Goal: Information Seeking & Learning: Learn about a topic

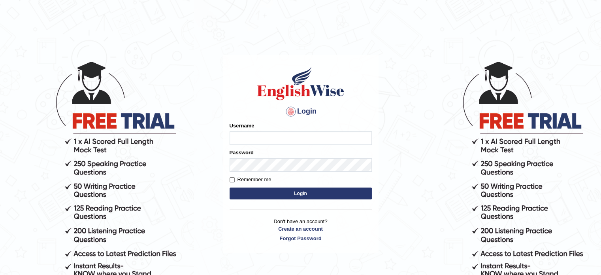
type input "[PERSON_NAME]"
click at [266, 189] on button "Login" at bounding box center [301, 193] width 142 height 12
type input "[PERSON_NAME]"
click at [299, 196] on button "Login" at bounding box center [301, 193] width 142 height 12
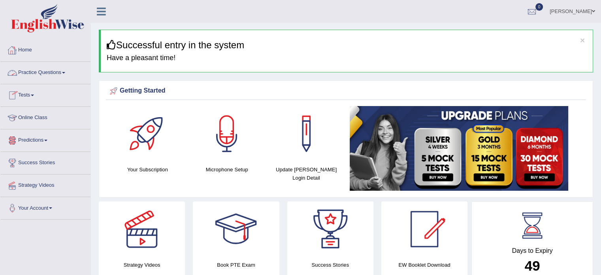
click at [65, 72] on span at bounding box center [63, 73] width 3 height 2
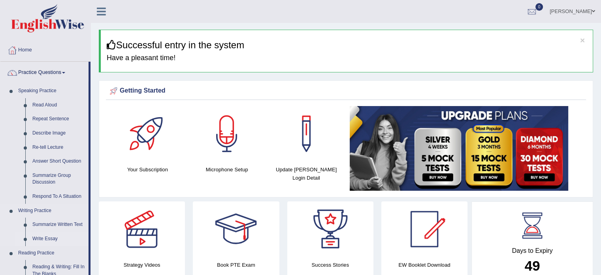
click at [47, 239] on link "Write Essay" at bounding box center [59, 239] width 60 height 14
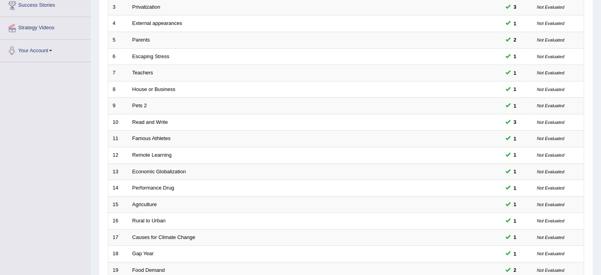
scroll to position [246, 0]
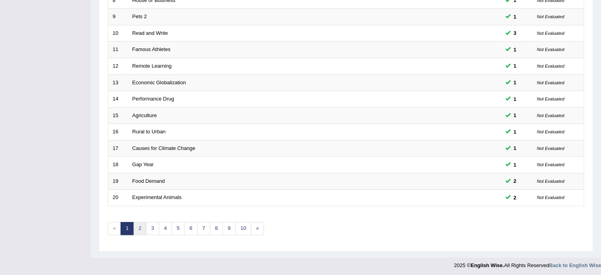
click at [139, 226] on link "2" at bounding box center [139, 228] width 13 height 13
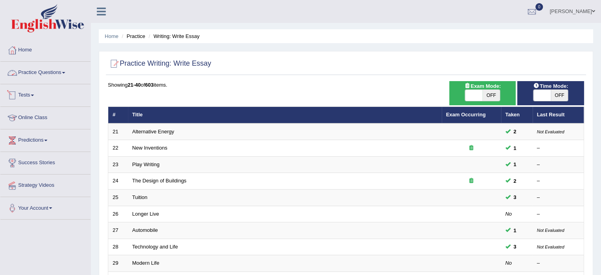
click at [66, 70] on link "Practice Questions" at bounding box center [45, 72] width 90 height 20
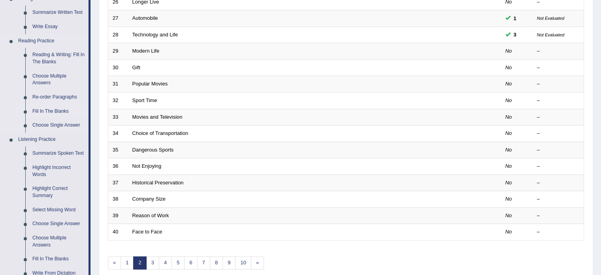
scroll to position [215, 0]
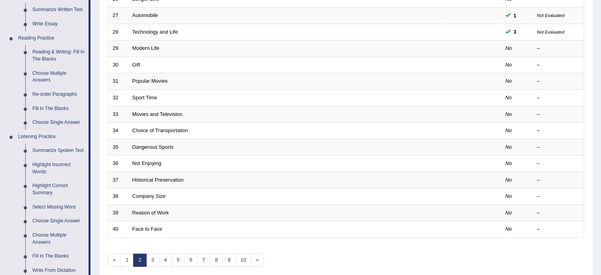
click at [60, 150] on link "Summarize Spoken Text" at bounding box center [59, 150] width 60 height 14
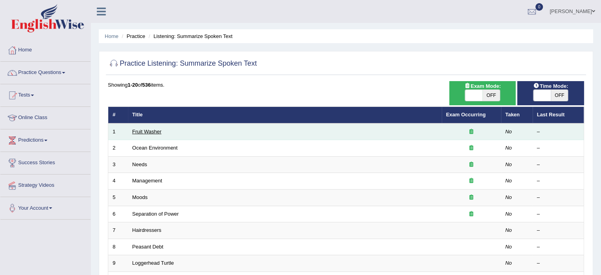
click at [152, 129] on link "Fruit Washer" at bounding box center [146, 131] width 29 height 6
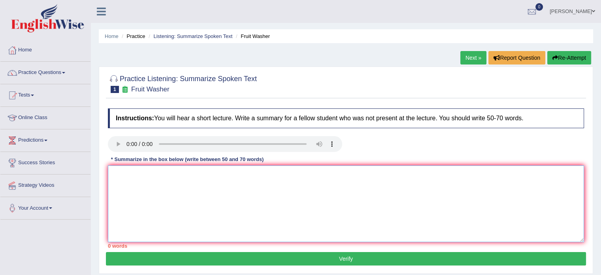
click at [116, 212] on textarea at bounding box center [346, 203] width 476 height 77
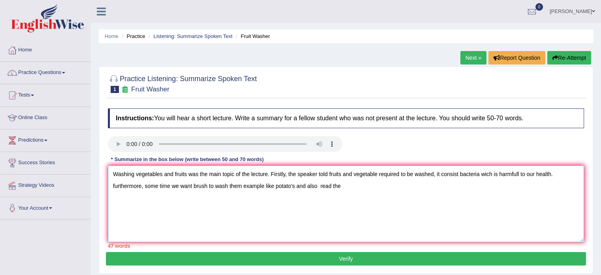
click at [348, 199] on textarea "Washing vegetables and fruits was the main topic of the lecture. Firstly, the s…" at bounding box center [346, 203] width 476 height 77
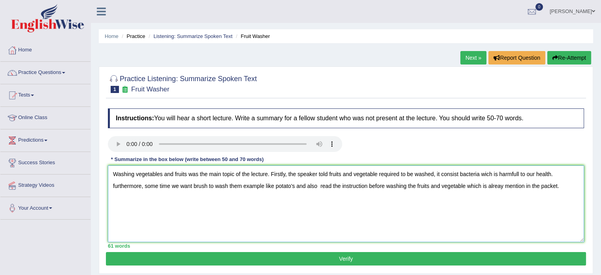
type textarea "Washing vegetables and fruits was the main topic of the lecture. Firstly, the s…"
click at [354, 260] on button "Verify" at bounding box center [346, 258] width 480 height 13
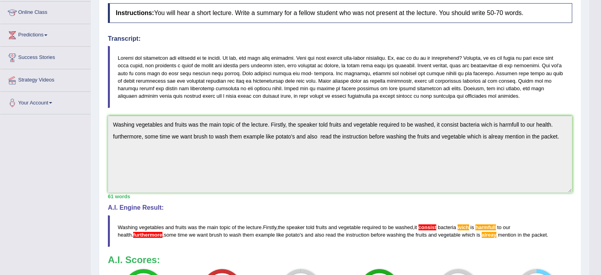
scroll to position [120, 0]
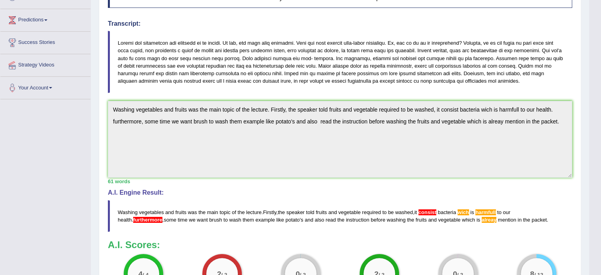
click at [522, 184] on div "Instructions: You will hear a short lecture. Write a summary for a fellow stude…" at bounding box center [340, 145] width 468 height 323
click at [597, 129] on body "Toggle navigation Home Practice Questions Speaking Practice Read Aloud Repeat S…" at bounding box center [300, 17] width 601 height 275
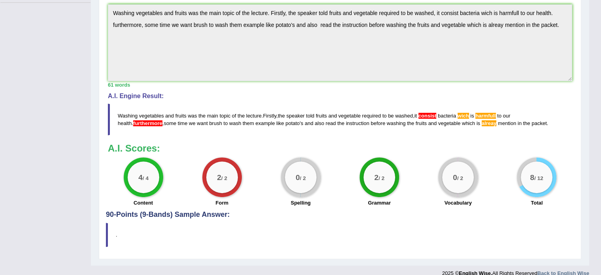
scroll to position [0, 0]
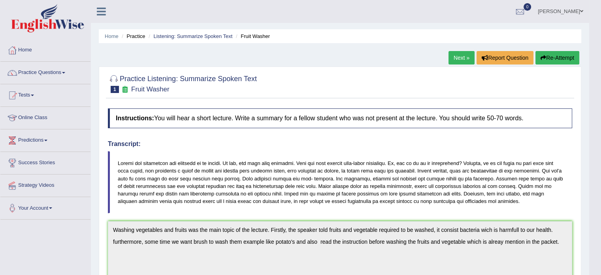
click at [546, 54] on button "Re-Attempt" at bounding box center [557, 57] width 44 height 13
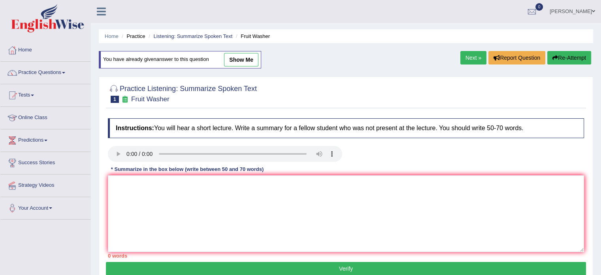
click at [310, 200] on textarea at bounding box center [346, 213] width 476 height 77
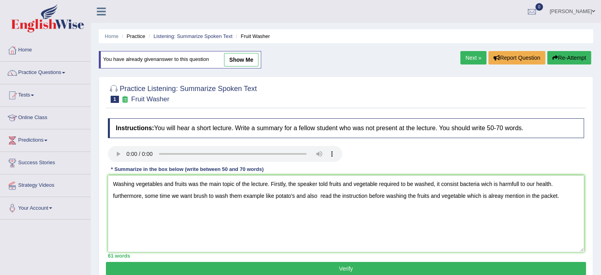
click at [518, 187] on textarea "Washing vegetables and fruits was the main topic of the lecture. Firstly, the s…" at bounding box center [346, 213] width 476 height 77
click at [488, 189] on textarea "Washing vegetables and fruits was the main topic of the lecture. Firstly, the s…" at bounding box center [346, 213] width 476 height 77
click at [488, 186] on textarea "Washing vegetables and fruits was the main topic of the lecture. Firstly, the s…" at bounding box center [346, 213] width 476 height 77
click at [492, 188] on textarea "Washing vegetables and fruits was the main topic of the lecture. Firstly, the s…" at bounding box center [346, 213] width 476 height 77
click at [114, 197] on textarea "Washing vegetables and fruits was the main topic of the lecture. Firstly, the s…" at bounding box center [346, 213] width 476 height 77
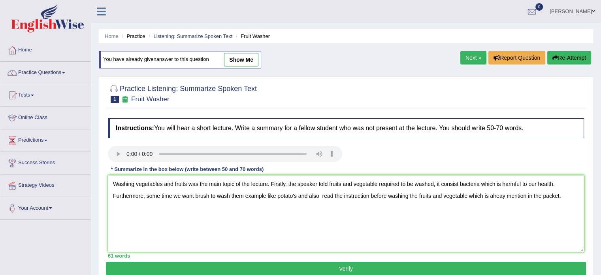
click at [499, 202] on textarea "Washing vegetables and fruits was the main topic of the lecture. Firstly, the s…" at bounding box center [346, 213] width 476 height 77
click at [505, 201] on textarea "Washing vegetables and fruits was the main topic of the lecture. Firstly, the s…" at bounding box center [346, 213] width 476 height 77
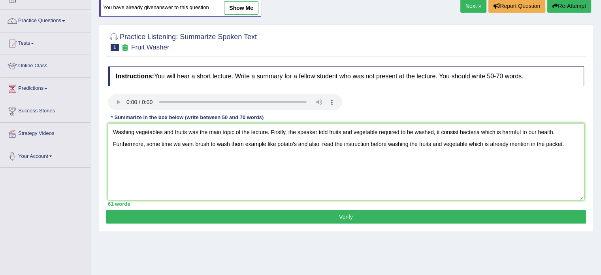
scroll to position [52, 0]
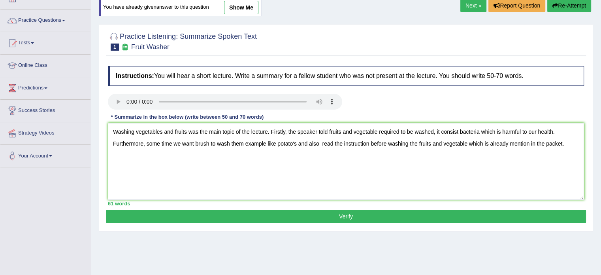
type textarea "Washing vegetables and fruits was the main topic of the lecture. Firstly, the s…"
click at [258, 211] on button "Verify" at bounding box center [346, 215] width 480 height 13
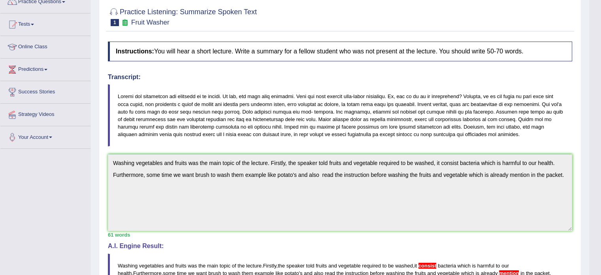
scroll to position [71, 0]
click at [281, 238] on div "Instructions: You will hear a short lecture. Write a summary for a fellow stude…" at bounding box center [340, 198] width 468 height 323
click at [601, 175] on html "Toggle navigation Home Practice Questions Speaking Practice Read Aloud Repeat S…" at bounding box center [300, 66] width 601 height 275
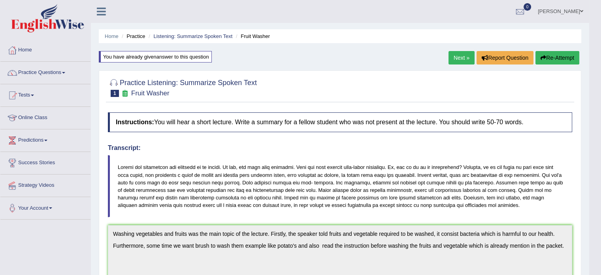
click at [557, 57] on button "Re-Attempt" at bounding box center [557, 57] width 44 height 13
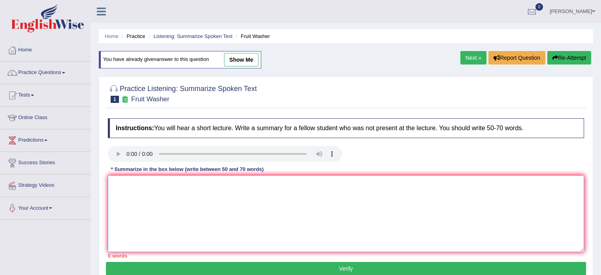
click at [301, 230] on textarea at bounding box center [346, 213] width 476 height 77
click at [224, 223] on textarea at bounding box center [346, 213] width 476 height 77
type textarea "w"
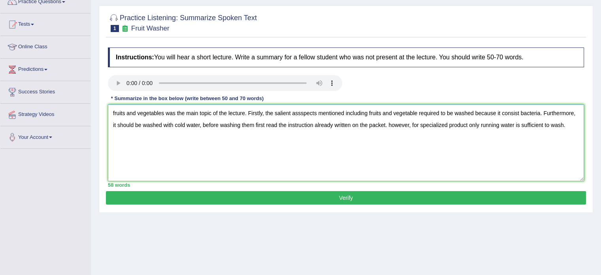
scroll to position [72, 0]
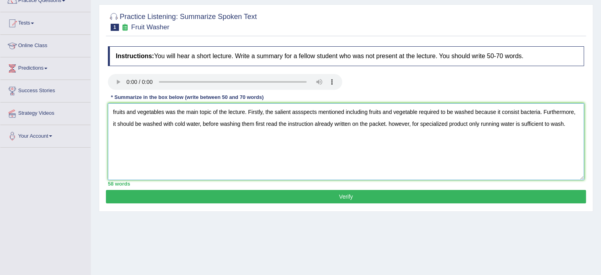
type textarea "fruits and vegetables was the main topic of the lecture. Firstly, the salient a…"
click at [196, 199] on button "Verify" at bounding box center [346, 196] width 480 height 13
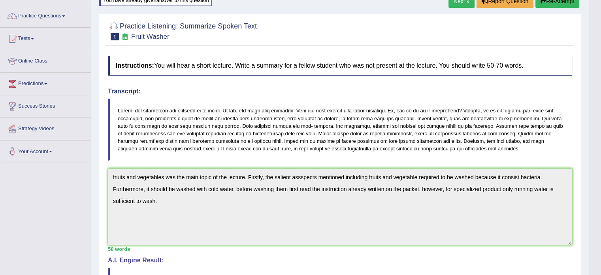
scroll to position [0, 0]
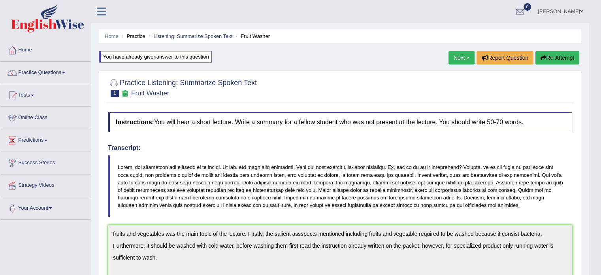
click at [464, 57] on link "Next »" at bounding box center [461, 57] width 26 height 13
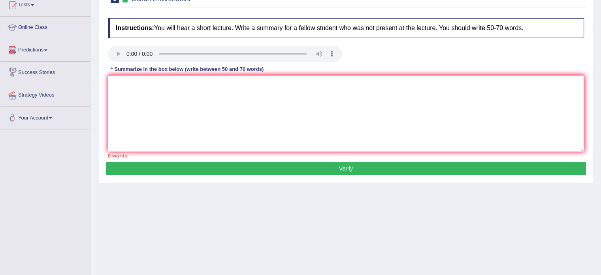
click at [178, 116] on textarea at bounding box center [346, 113] width 476 height 77
type textarea "p"
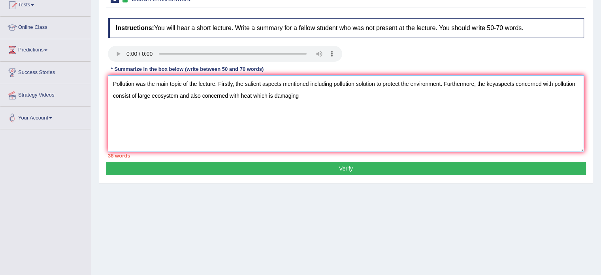
click at [181, 101] on textarea "Pollution was the main topic of the lecture. Firstly, the salient aspects menti…" at bounding box center [346, 113] width 476 height 77
click at [371, 102] on textarea "Pollution was the main topic of the lecture. Firstly, the salient aspects menti…" at bounding box center [346, 113] width 476 height 77
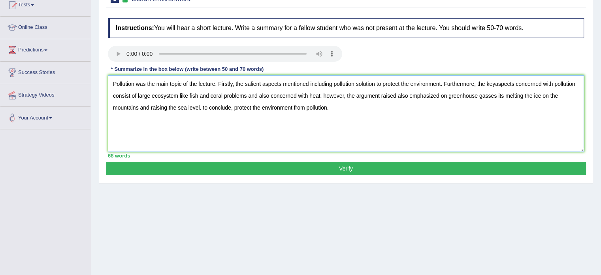
click at [494, 91] on textarea "Pollution was the main topic of the lecture. Firstly, the salient aspects menti…" at bounding box center [346, 113] width 476 height 77
click at [494, 87] on textarea "Pollution was the main topic of the lecture. Firstly, the salient aspects menti…" at bounding box center [346, 113] width 476 height 77
type textarea "Pollution was the main topic of the lecture. Firstly, the salient aspects menti…"
click at [305, 170] on button "Verify" at bounding box center [346, 168] width 480 height 13
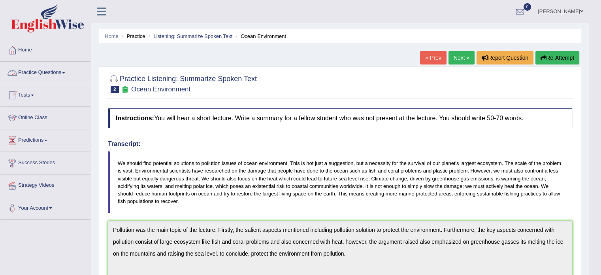
click at [65, 73] on span at bounding box center [63, 73] width 3 height 2
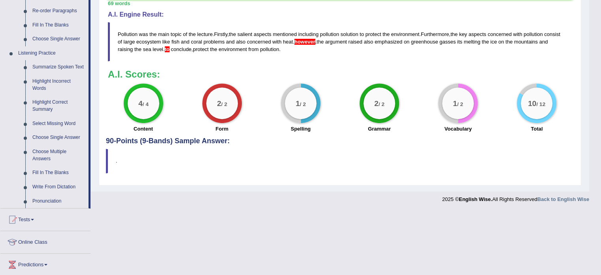
scroll to position [300, 0]
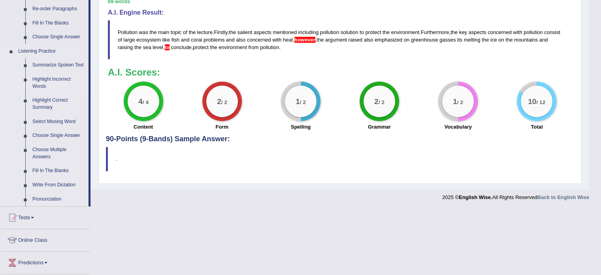
click at [58, 79] on link "Highlight Incorrect Words" at bounding box center [59, 82] width 60 height 21
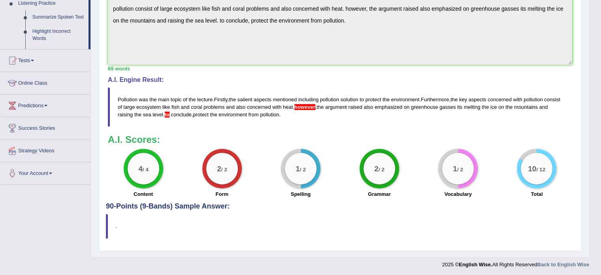
scroll to position [116, 0]
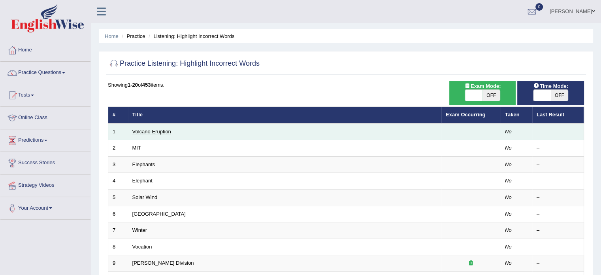
click at [159, 130] on link "Volcano Eruption" at bounding box center [151, 131] width 39 height 6
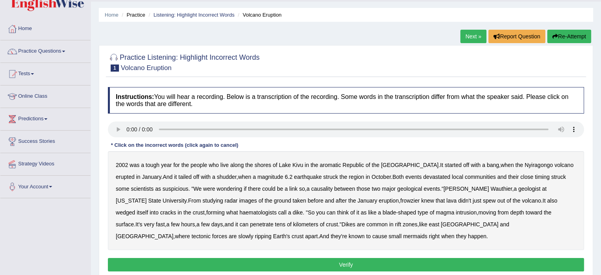
scroll to position [24, 0]
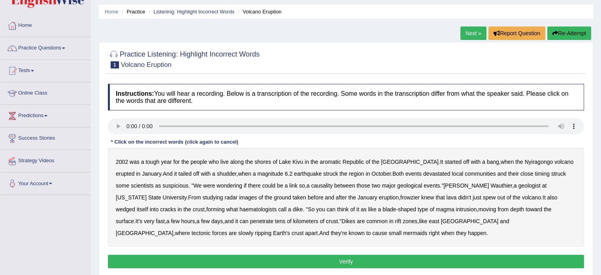
click at [333, 162] on b "aromatic" at bounding box center [330, 161] width 21 height 6
click at [239, 207] on b "haematologists" at bounding box center [257, 209] width 37 height 6
click at [403, 233] on b "mermaids" at bounding box center [415, 233] width 24 height 6
click at [235, 259] on button "Verify" at bounding box center [346, 260] width 476 height 13
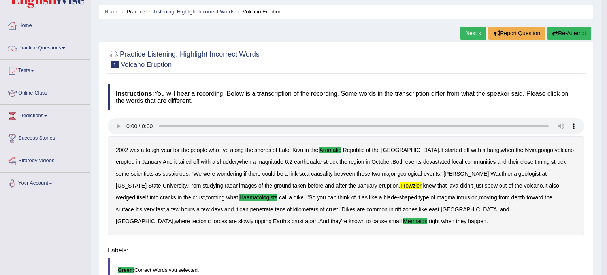
click at [235, 250] on body "Toggle navigation Home Practice Questions Speaking Practice Read Aloud Repeat S…" at bounding box center [303, 113] width 607 height 275
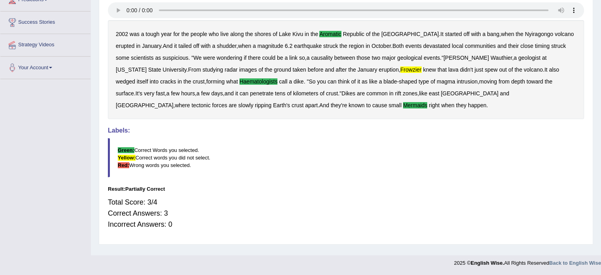
scroll to position [0, 0]
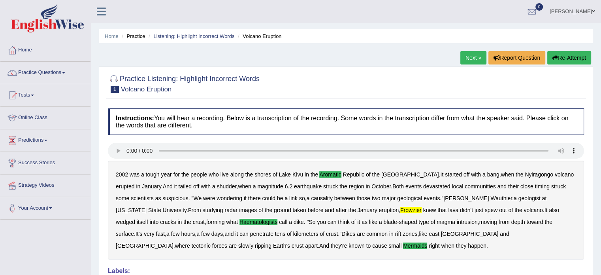
click at [473, 57] on link "Next »" at bounding box center [473, 57] width 26 height 13
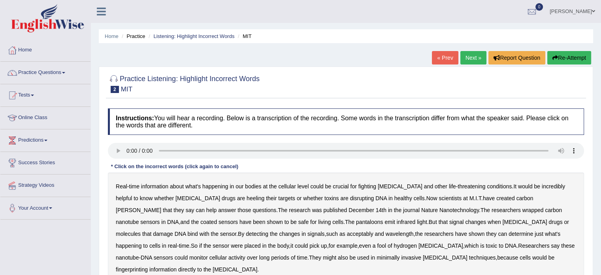
click at [247, 196] on b "heeling" at bounding box center [256, 198] width 18 height 6
click at [161, 207] on b "[PERSON_NAME]" at bounding box center [138, 210] width 45 height 6
click at [356, 220] on b "pantaloons" at bounding box center [369, 222] width 27 height 6
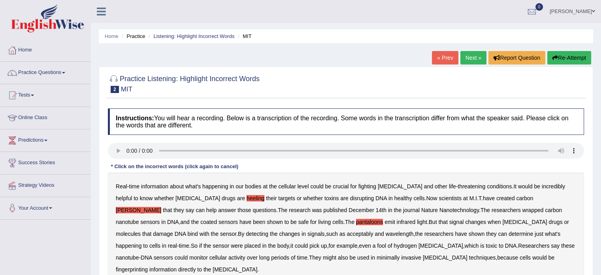
click at [347, 234] on b "acceptably" at bounding box center [360, 233] width 26 height 6
click at [377, 245] on b "fool" at bounding box center [381, 245] width 9 height 6
click at [148, 266] on b "fingerprinting" at bounding box center [132, 269] width 32 height 6
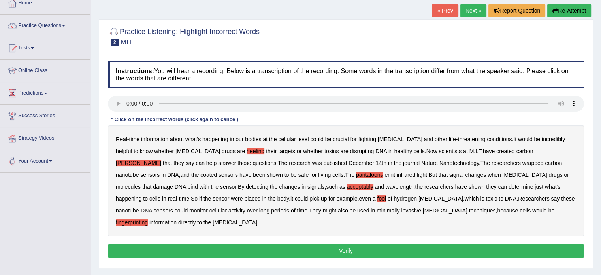
scroll to position [47, 0]
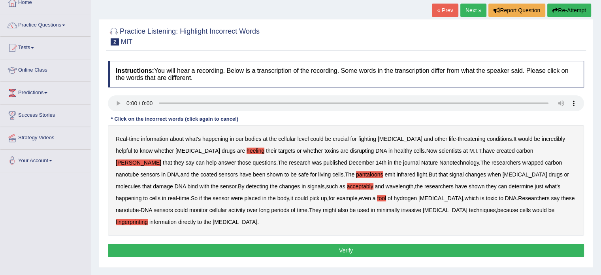
click at [396, 243] on button "Verify" at bounding box center [346, 249] width 476 height 13
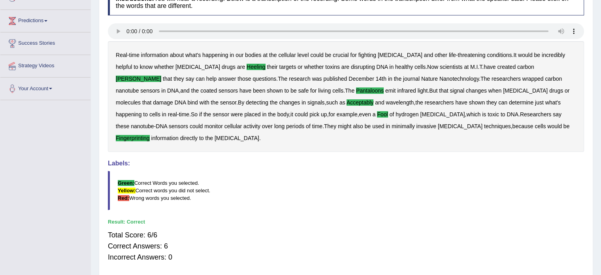
scroll to position [0, 0]
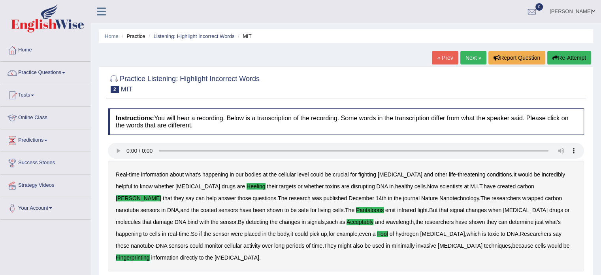
click at [466, 58] on link "Next »" at bounding box center [473, 57] width 26 height 13
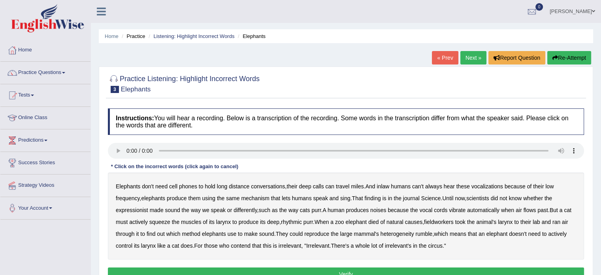
click at [388, 185] on b "inlaw" at bounding box center [383, 186] width 13 height 6
click at [137, 211] on b "expressionist" at bounding box center [132, 210] width 32 height 6
click at [452, 222] on b "fieldworkers" at bounding box center [439, 222] width 30 height 6
click at [400, 235] on b "heterogeneity" at bounding box center [398, 233] width 34 height 6
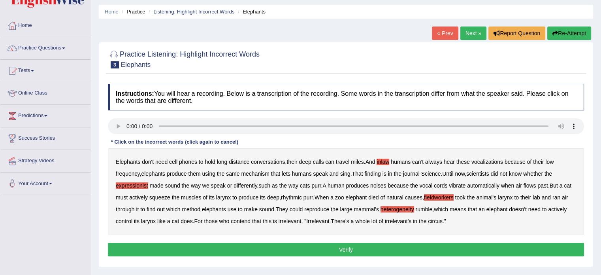
scroll to position [25, 0]
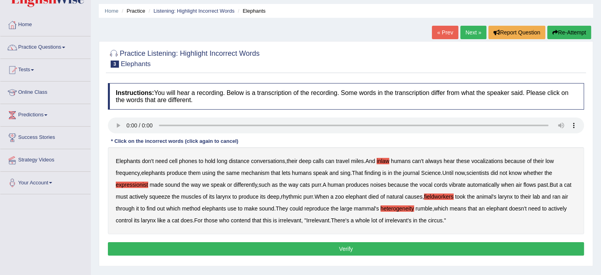
click at [290, 244] on button "Verify" at bounding box center [346, 248] width 476 height 13
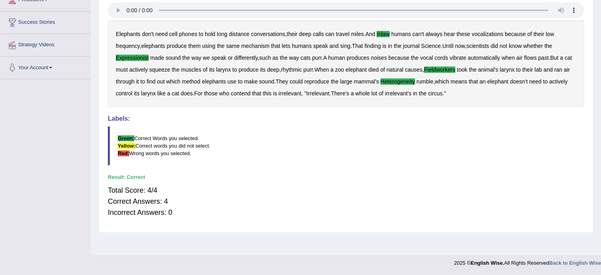
scroll to position [0, 0]
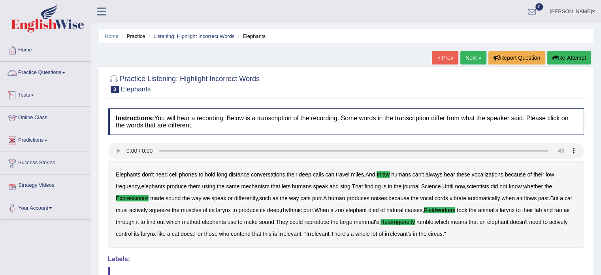
click at [62, 69] on link "Practice Questions" at bounding box center [45, 72] width 90 height 20
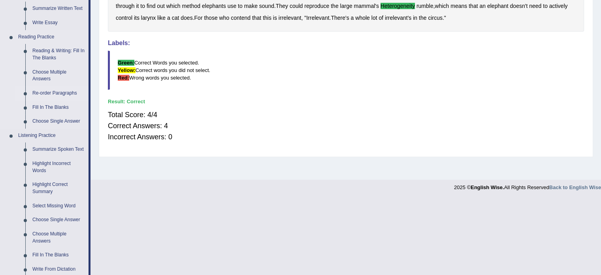
scroll to position [224, 0]
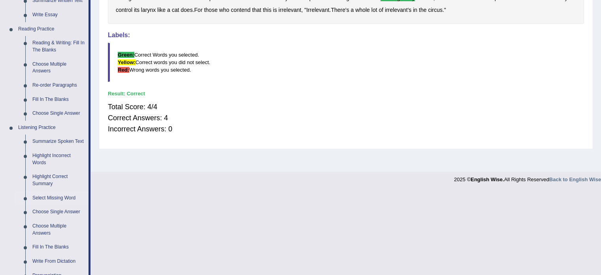
click at [40, 195] on link "Select Missing Word" at bounding box center [59, 198] width 60 height 14
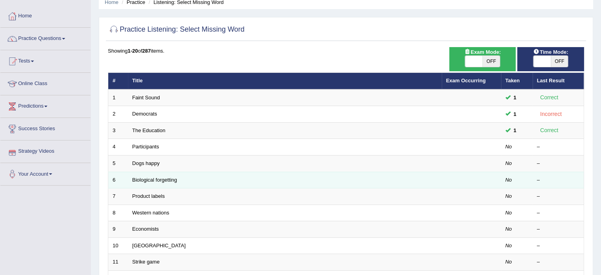
scroll to position [35, 0]
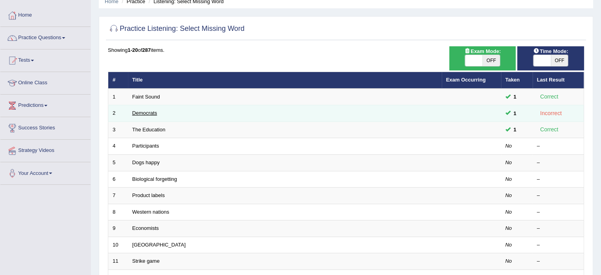
click at [143, 112] on link "Democrats" at bounding box center [144, 113] width 25 height 6
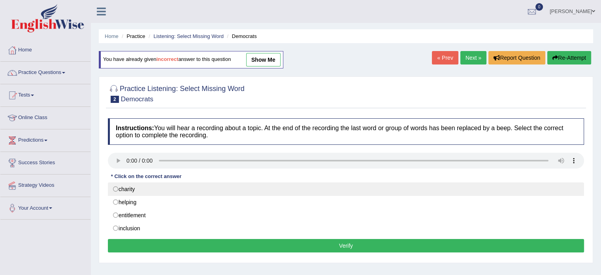
click at [135, 187] on label "charity" at bounding box center [346, 188] width 476 height 13
radio input "true"
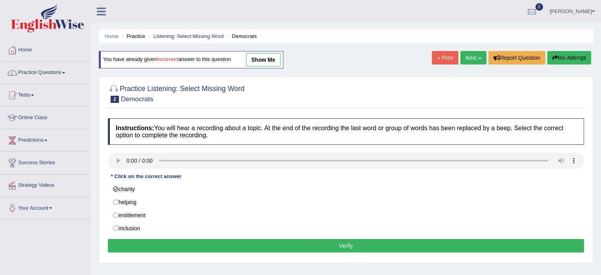
click at [181, 241] on button "Verify" at bounding box center [346, 245] width 476 height 13
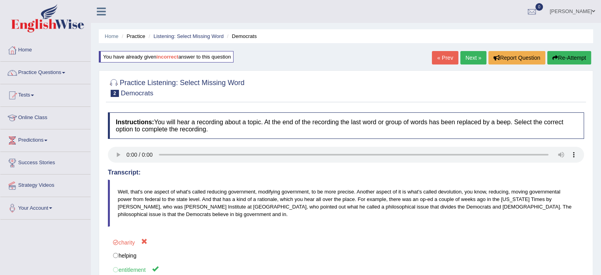
click at [564, 54] on button "Re-Attempt" at bounding box center [569, 57] width 44 height 13
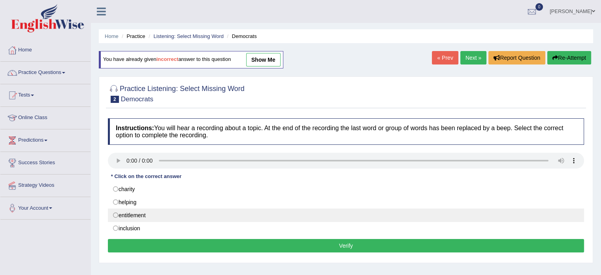
click at [231, 212] on label "entitlement" at bounding box center [346, 214] width 476 height 13
radio input "true"
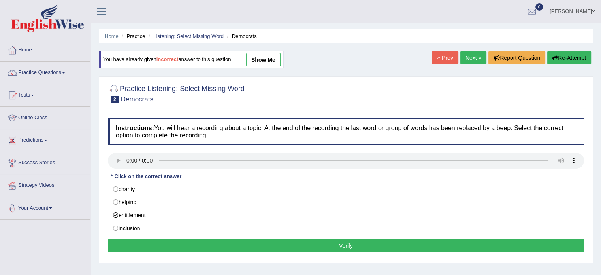
click at [361, 243] on button "Verify" at bounding box center [346, 245] width 476 height 13
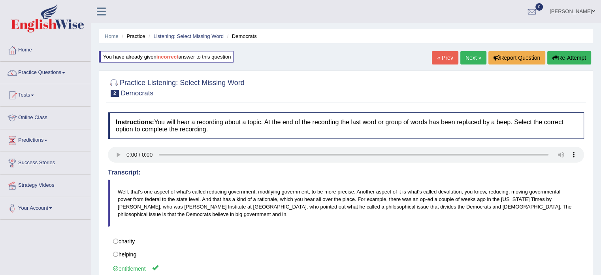
click at [472, 59] on link "Next »" at bounding box center [473, 57] width 26 height 13
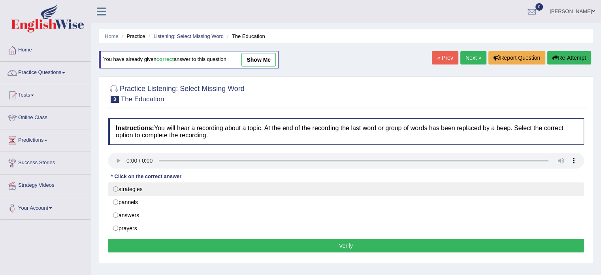
click at [120, 193] on label "strategies" at bounding box center [346, 188] width 476 height 13
radio input "true"
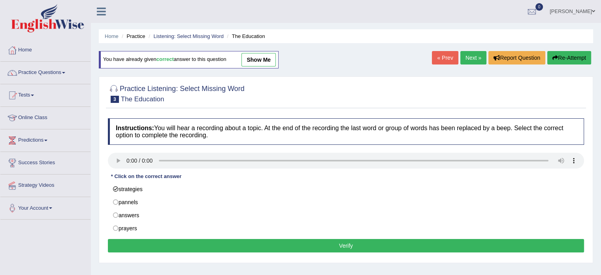
click at [144, 244] on button "Verify" at bounding box center [346, 245] width 476 height 13
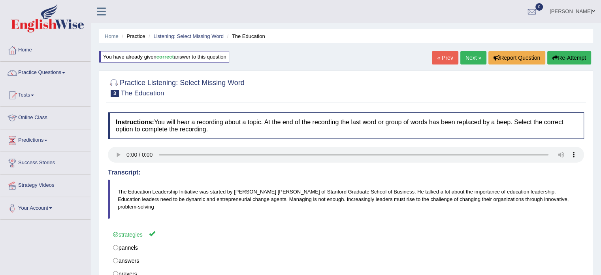
click at [463, 51] on link "Next »" at bounding box center [473, 57] width 26 height 13
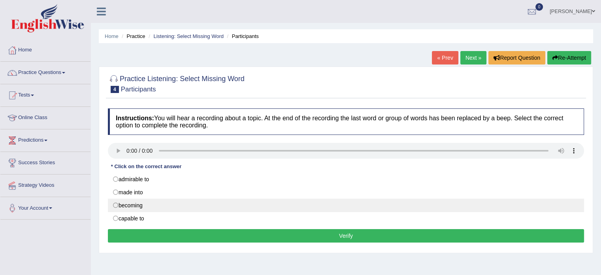
click at [184, 203] on label "becoming" at bounding box center [346, 204] width 476 height 13
radio input "true"
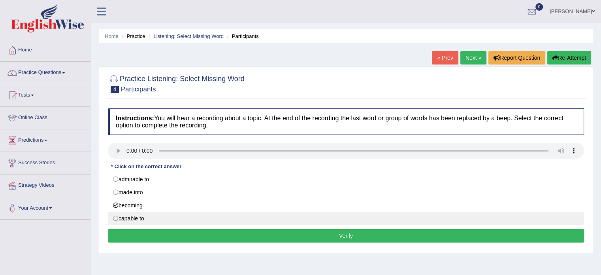
click at [177, 217] on label "capable to" at bounding box center [346, 217] width 476 height 13
radio input "true"
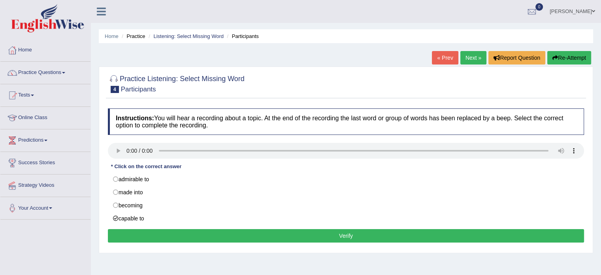
click at [180, 228] on div "Instructions: You will hear a recording about a topic. At the end of the record…" at bounding box center [346, 176] width 480 height 144
click at [181, 239] on button "Verify" at bounding box center [346, 235] width 476 height 13
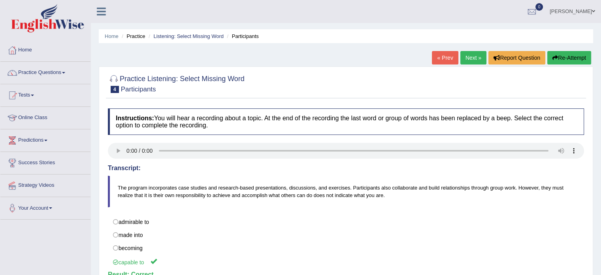
drag, startPoint x: 181, startPoint y: 239, endPoint x: 463, endPoint y: 53, distance: 338.3
click at [463, 53] on div "Home Practice Listening: Select Missing Word Participants « Prev Next » Report …" at bounding box center [346, 197] width 510 height 395
click at [463, 53] on link "Next »" at bounding box center [473, 57] width 26 height 13
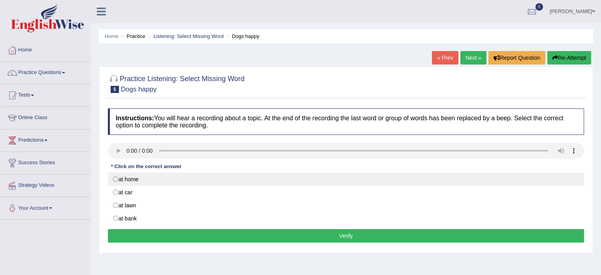
click at [144, 178] on label "at home" at bounding box center [346, 178] width 476 height 13
radio input "true"
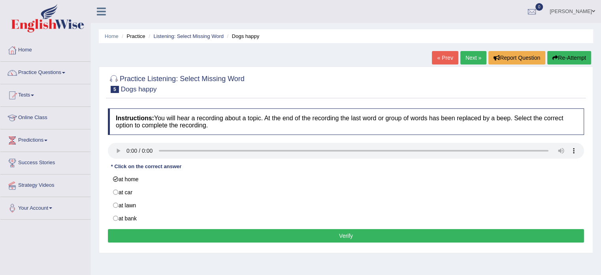
click at [159, 241] on button "Verify" at bounding box center [346, 235] width 476 height 13
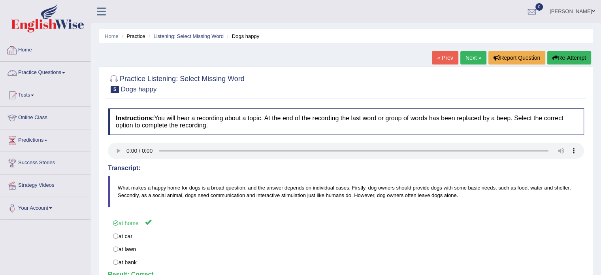
click at [69, 72] on link "Practice Questions" at bounding box center [45, 72] width 90 height 20
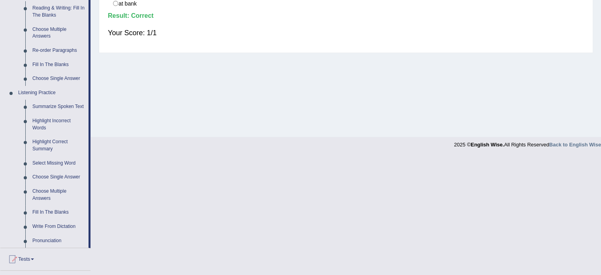
scroll to position [266, 0]
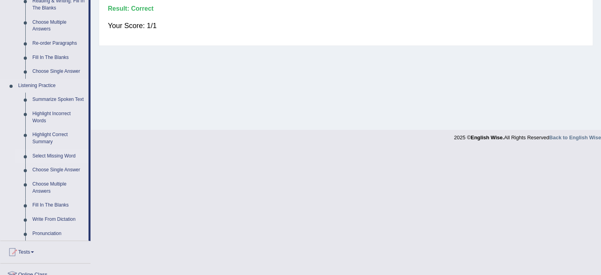
click at [53, 153] on link "Select Missing Word" at bounding box center [59, 156] width 60 height 14
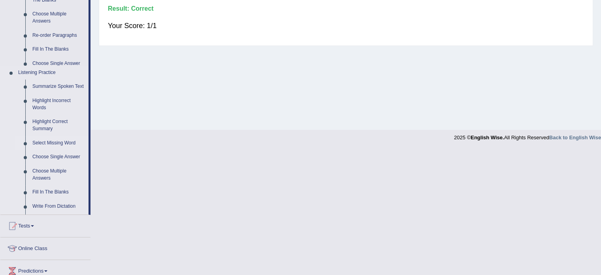
scroll to position [140, 0]
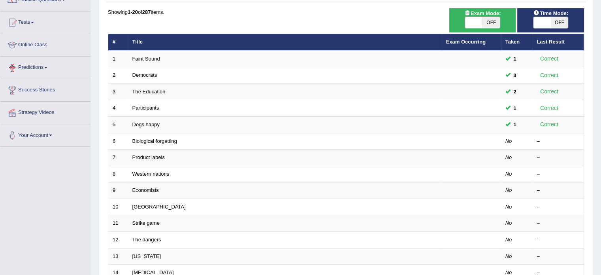
scroll to position [74, 0]
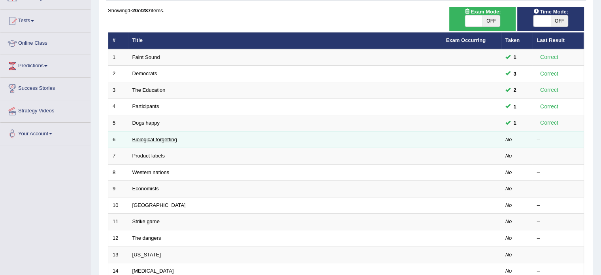
click at [150, 140] on link "Biological forgetting" at bounding box center [154, 139] width 45 height 6
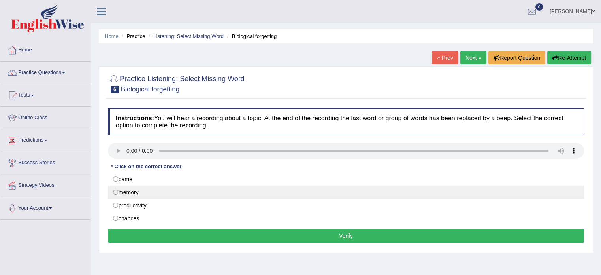
click at [132, 189] on label "memory" at bounding box center [346, 191] width 476 height 13
radio input "true"
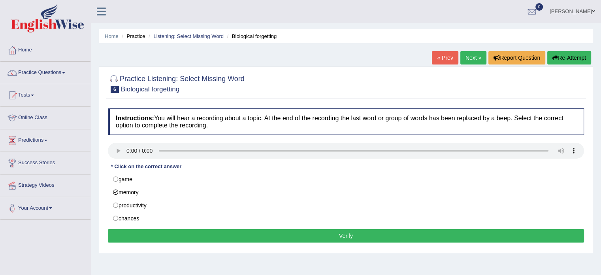
click at [152, 234] on button "Verify" at bounding box center [346, 235] width 476 height 13
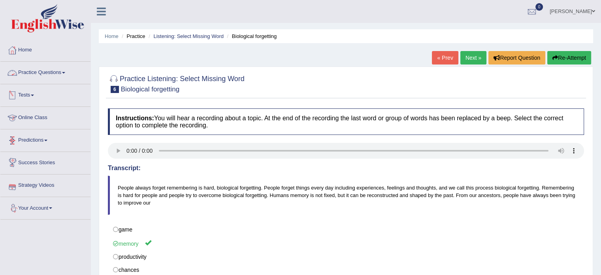
click at [60, 70] on link "Practice Questions" at bounding box center [45, 72] width 90 height 20
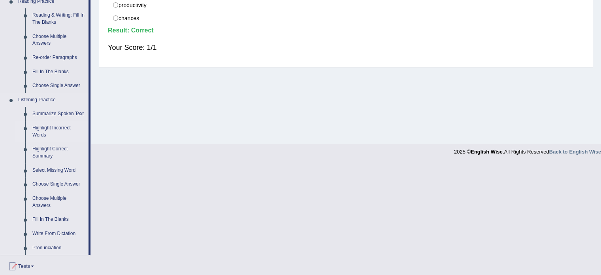
scroll to position [252, 0]
click at [53, 181] on link "Choose Single Answer" at bounding box center [59, 183] width 60 height 14
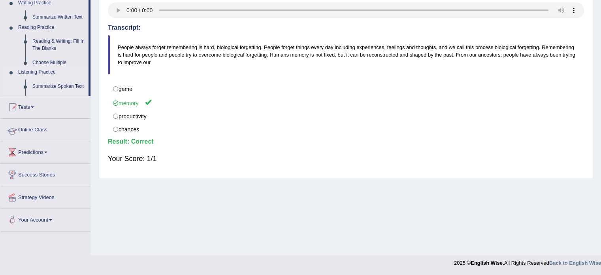
scroll to position [140, 0]
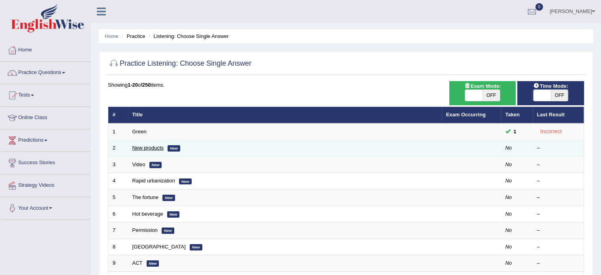
click at [152, 147] on link "New products" at bounding box center [147, 148] width 31 height 6
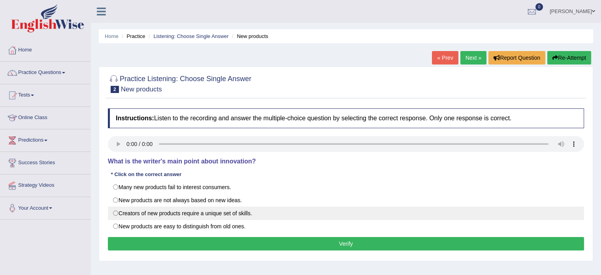
click at [173, 216] on label "Creators of new products require a unique set of skills." at bounding box center [346, 212] width 476 height 13
radio input "true"
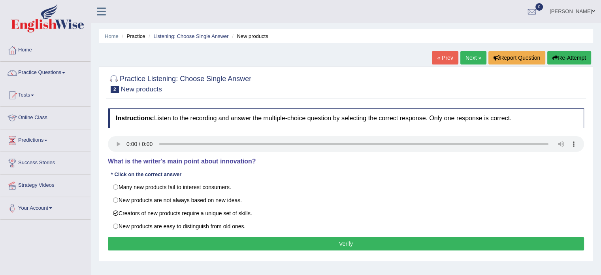
click at [209, 247] on button "Verify" at bounding box center [346, 243] width 476 height 13
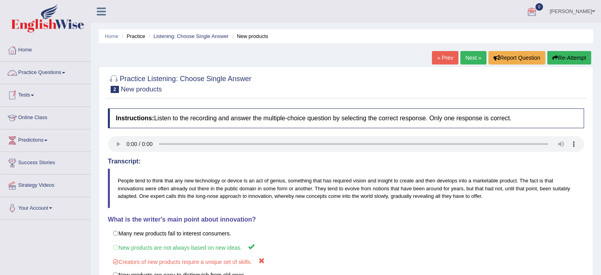
click at [64, 72] on link "Practice Questions" at bounding box center [45, 72] width 90 height 20
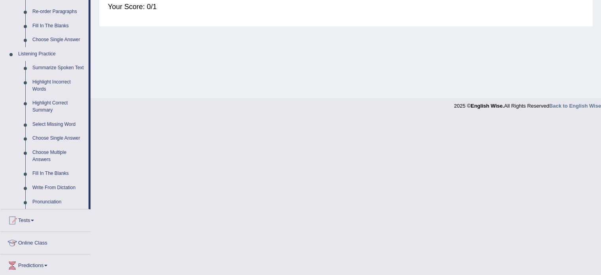
scroll to position [298, 0]
click at [47, 156] on link "Choose Multiple Answers" at bounding box center [59, 154] width 60 height 21
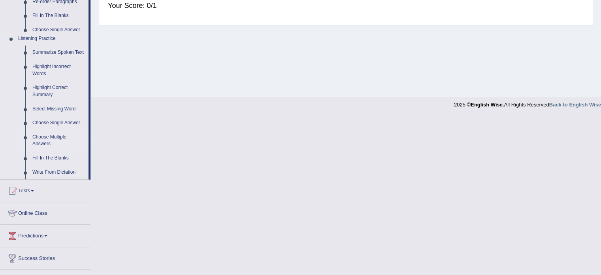
scroll to position [177, 0]
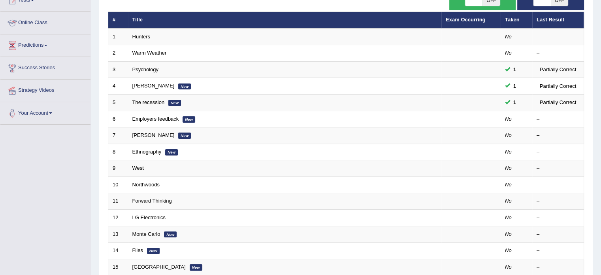
scroll to position [96, 0]
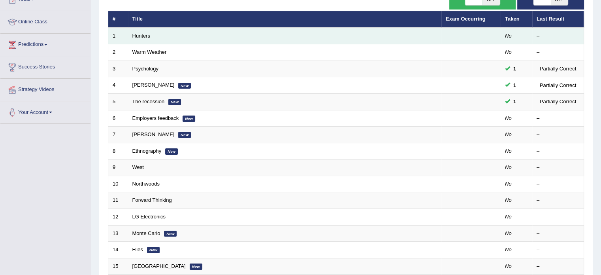
drag, startPoint x: 139, startPoint y: 30, endPoint x: 139, endPoint y: 38, distance: 7.5
click at [139, 38] on td "Hunters" at bounding box center [284, 36] width 313 height 17
drag, startPoint x: 139, startPoint y: 38, endPoint x: 142, endPoint y: 34, distance: 5.2
click at [142, 34] on td "Hunters" at bounding box center [284, 36] width 313 height 17
click at [142, 34] on link "Hunters" at bounding box center [141, 36] width 18 height 6
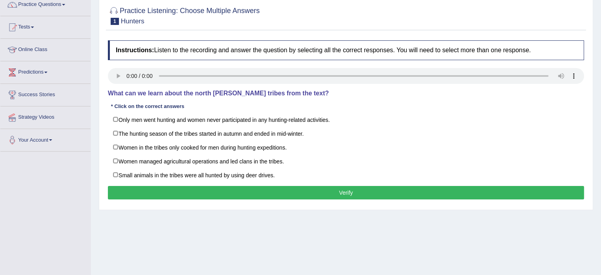
scroll to position [72, 0]
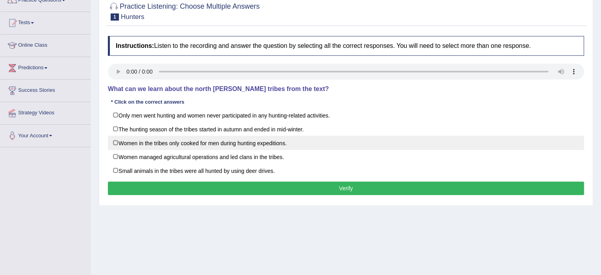
click at [163, 147] on label "Women in the tribes only cooked for men during hunting expeditions." at bounding box center [346, 143] width 476 height 14
checkbox input "true"
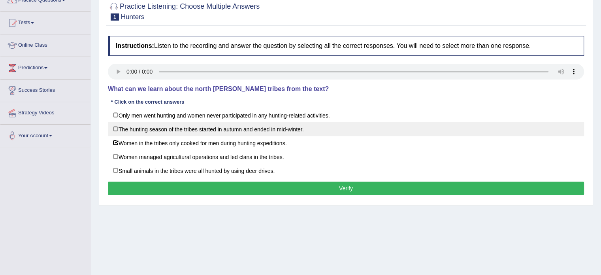
click at [155, 128] on label "The hunting season of the tribes started in autumn and ended in mid-winter." at bounding box center [346, 129] width 476 height 14
checkbox input "true"
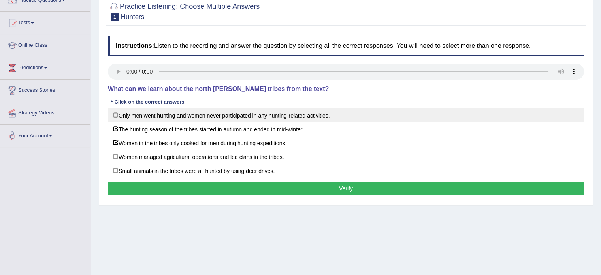
click at [158, 118] on label "Only men went hunting and women never participated in any hunting-related activ…" at bounding box center [346, 115] width 476 height 14
checkbox input "false"
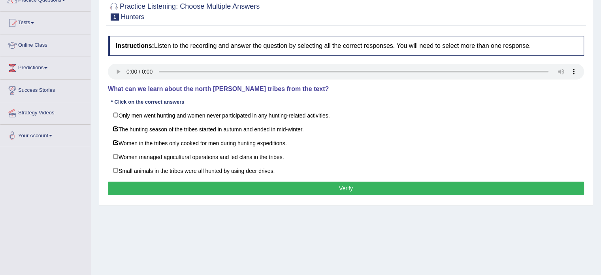
click at [149, 184] on button "Verify" at bounding box center [346, 187] width 476 height 13
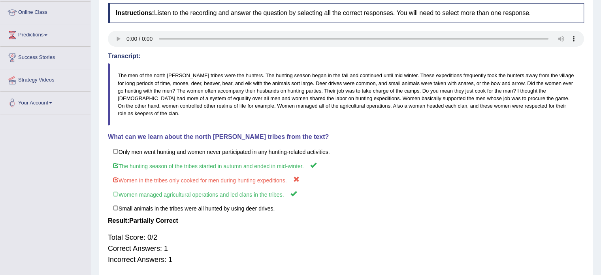
scroll to position [0, 0]
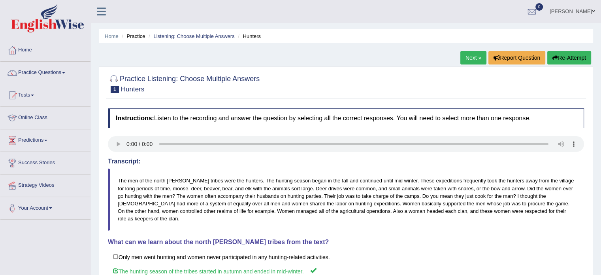
click at [556, 55] on icon "button" at bounding box center [555, 58] width 6 height 6
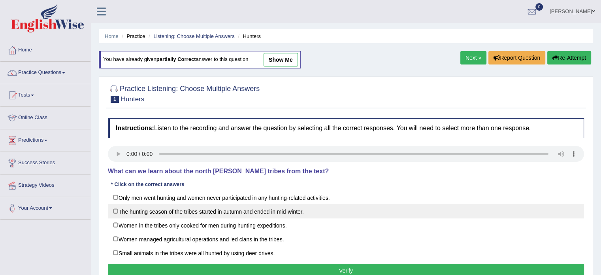
click at [175, 211] on label "The hunting season of the tribes started in autumn and ended in mid-winter." at bounding box center [346, 211] width 476 height 14
checkbox input "true"
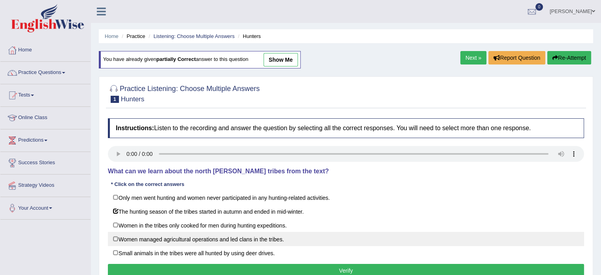
click at [176, 239] on label "Women managed agricultural operations and led clans in the tribes." at bounding box center [346, 239] width 476 height 14
checkbox input "true"
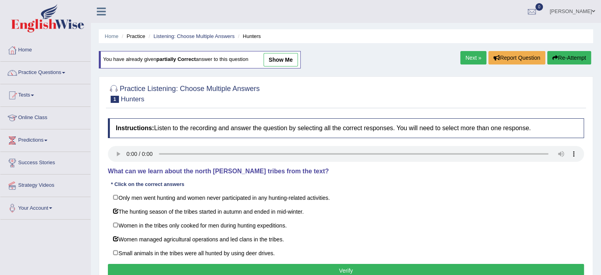
click at [194, 269] on button "Verify" at bounding box center [346, 270] width 476 height 13
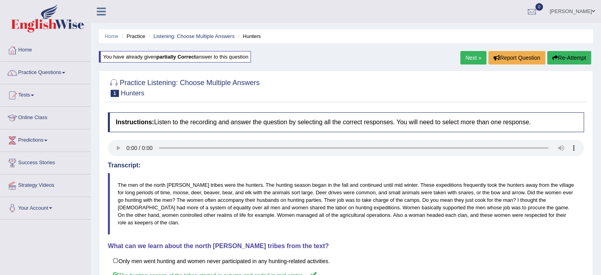
click at [479, 57] on link "Next »" at bounding box center [473, 57] width 26 height 13
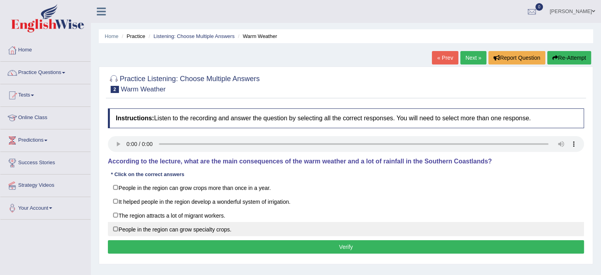
click at [136, 226] on label "People in the region can grow specialty crops." at bounding box center [346, 229] width 476 height 14
checkbox input "true"
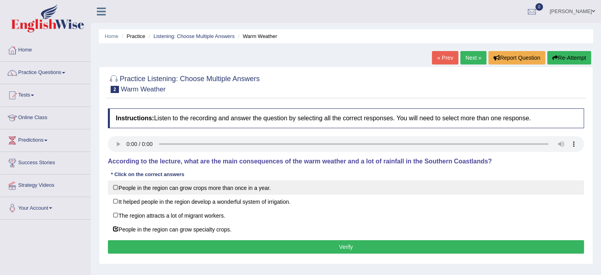
click at [141, 188] on label "People in the region can grow crops more than once in a year." at bounding box center [346, 187] width 476 height 14
checkbox input "true"
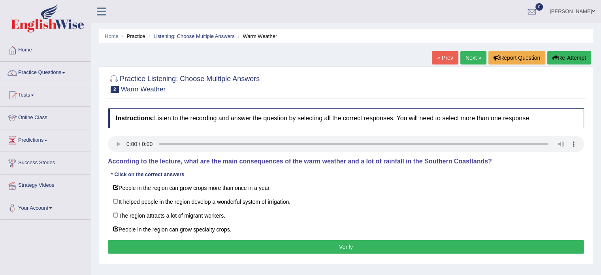
click at [241, 249] on button "Verify" at bounding box center [346, 246] width 476 height 13
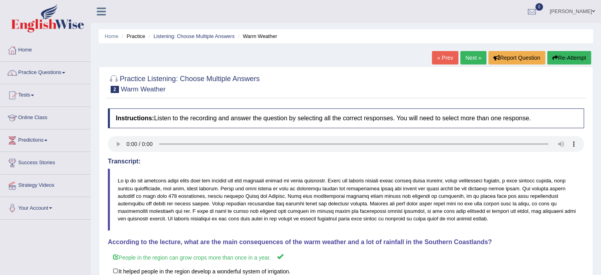
click at [475, 57] on link "Next »" at bounding box center [473, 57] width 26 height 13
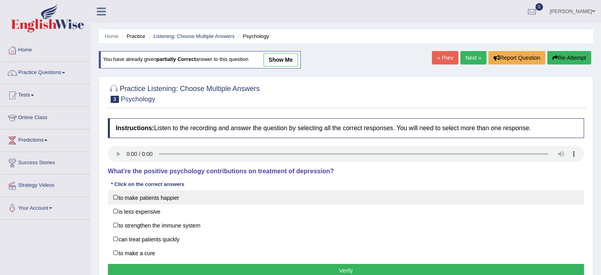
click at [120, 198] on label "to make patients happier" at bounding box center [346, 197] width 476 height 14
checkbox input "true"
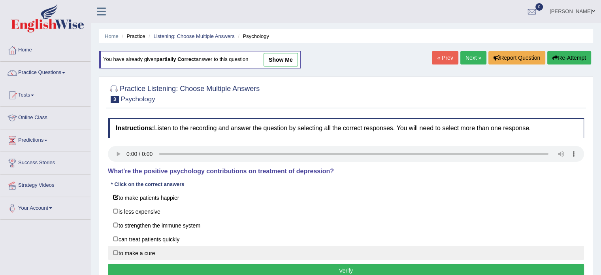
click at [122, 252] on label "to make a cure" at bounding box center [346, 252] width 476 height 14
checkbox input "true"
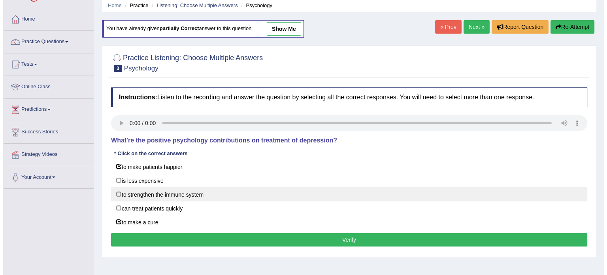
scroll to position [33, 0]
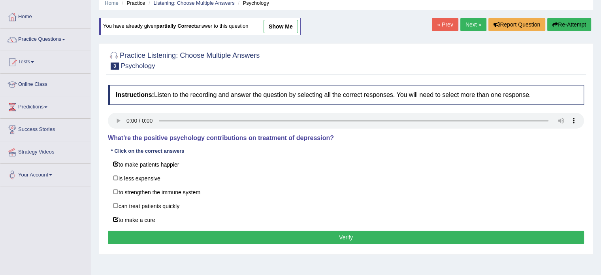
drag, startPoint x: 193, startPoint y: 228, endPoint x: 187, endPoint y: 234, distance: 8.4
click at [187, 234] on div "Instructions: Listen to the recording and answer the question by selecting all …" at bounding box center [346, 165] width 480 height 169
click at [187, 234] on button "Verify" at bounding box center [346, 236] width 476 height 13
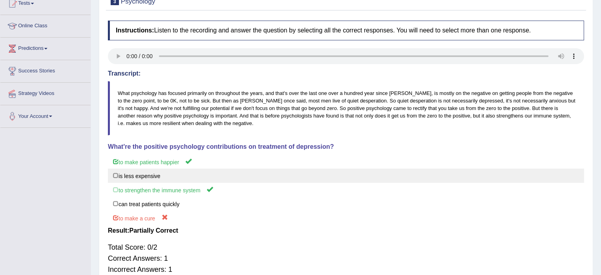
scroll to position [0, 0]
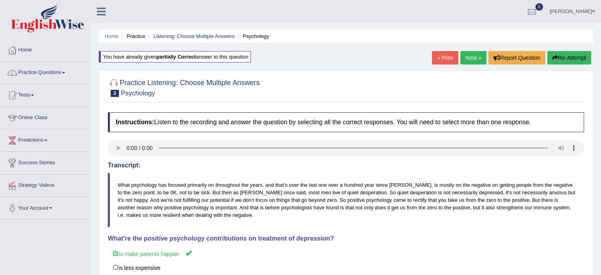
click at [467, 61] on link "Next »" at bounding box center [473, 57] width 26 height 13
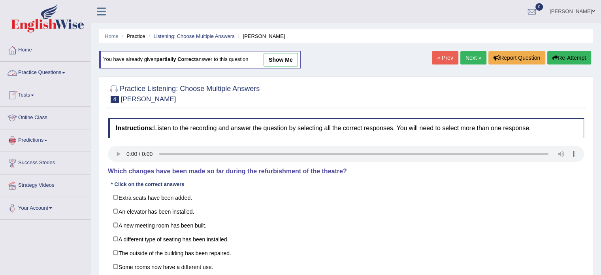
click at [67, 69] on link "Practice Questions" at bounding box center [45, 72] width 90 height 20
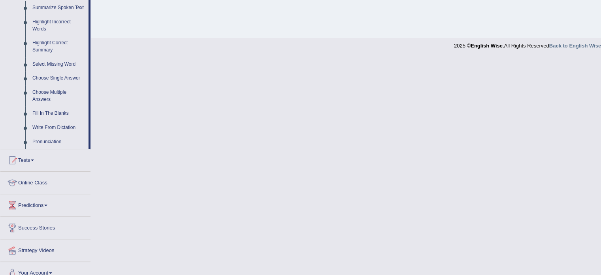
scroll to position [366, 0]
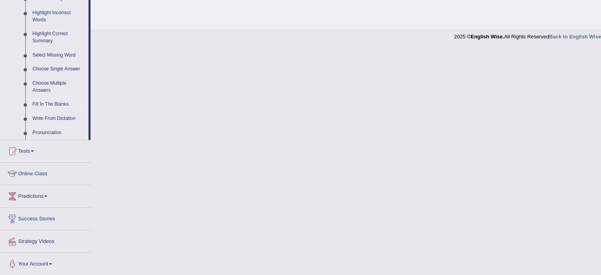
click at [54, 106] on link "Fill In The Blanks" at bounding box center [59, 104] width 60 height 14
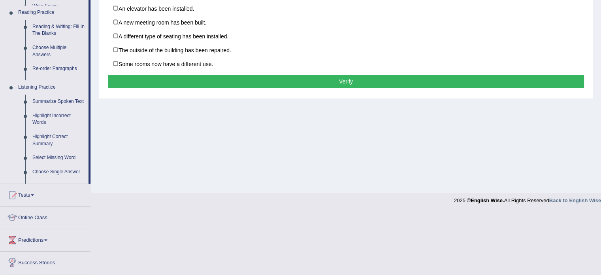
scroll to position [140, 0]
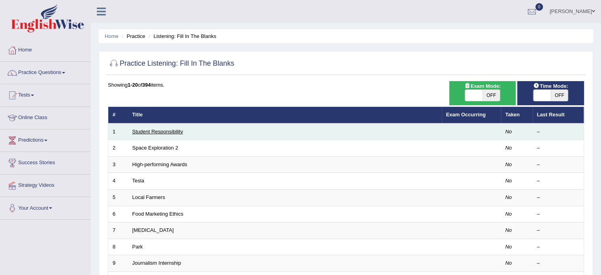
click at [179, 130] on link "Student Responsibility" at bounding box center [157, 131] width 51 height 6
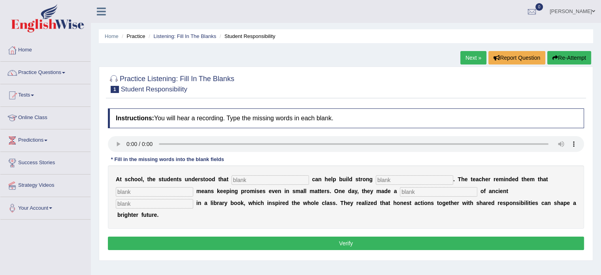
click at [246, 178] on input "text" at bounding box center [270, 179] width 77 height 9
type input "responsibilities"
click at [407, 182] on input "text" at bounding box center [414, 179] width 77 height 9
type input "communities"
click at [173, 187] on input "text" at bounding box center [154, 191] width 77 height 9
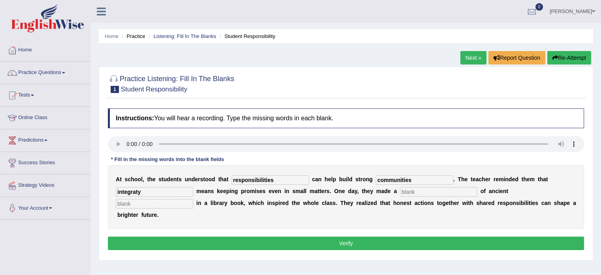
type input "integraty"
click at [435, 189] on input "text" at bounding box center [438, 191] width 77 height 9
type input "discovery"
click at [183, 204] on input "text" at bounding box center [154, 203] width 77 height 9
type input "words"
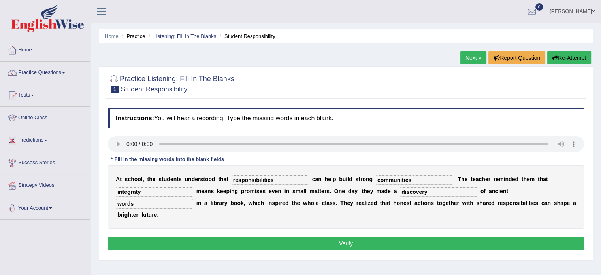
click at [209, 243] on button "Verify" at bounding box center [346, 242] width 476 height 13
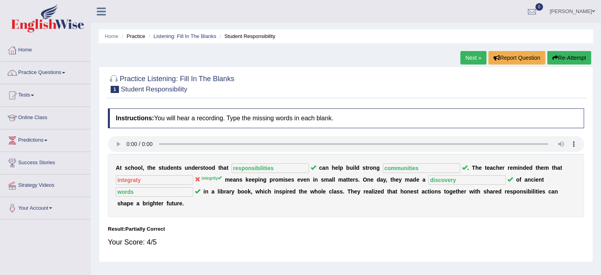
click at [559, 55] on button "Re-Attempt" at bounding box center [569, 57] width 44 height 13
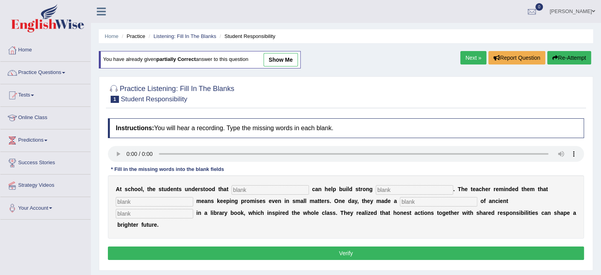
click at [237, 186] on input "text" at bounding box center [270, 189] width 77 height 9
type input "responsibilities"
click at [396, 185] on input "text" at bounding box center [414, 189] width 77 height 9
type input "communities"
click at [157, 201] on input "text" at bounding box center [154, 201] width 77 height 9
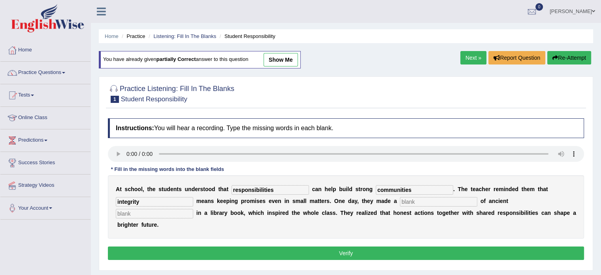
type input "integrity"
click at [152, 213] on input "text" at bounding box center [154, 213] width 77 height 9
type input "e"
type input "words"
click at [220, 249] on button "Verify" at bounding box center [346, 252] width 476 height 13
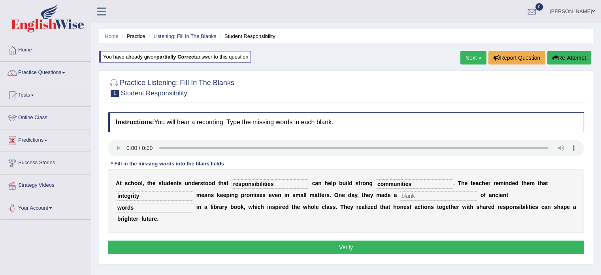
click at [418, 199] on input "text" at bounding box center [438, 195] width 77 height 9
type input "discovery"
click at [409, 251] on button "Verify" at bounding box center [346, 246] width 476 height 13
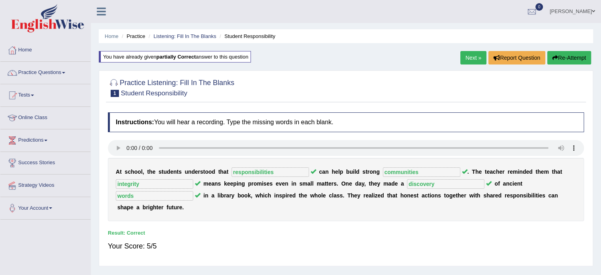
click at [471, 57] on link "Next »" at bounding box center [473, 57] width 26 height 13
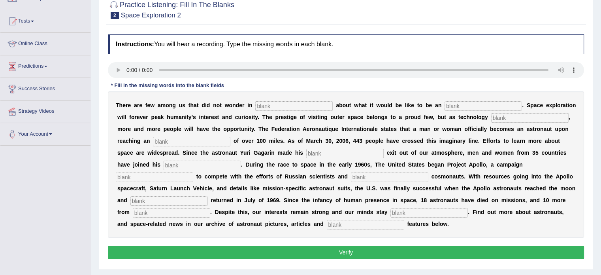
scroll to position [74, 0]
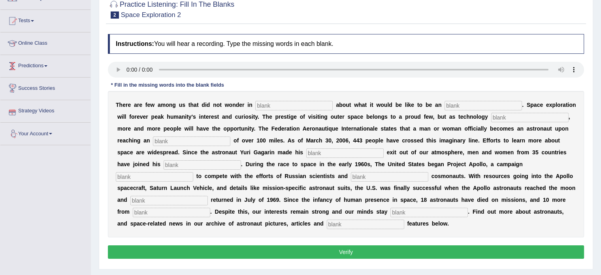
click at [272, 107] on input "text" at bounding box center [293, 105] width 77 height 9
type input "astronauts"
click at [494, 97] on div "T h e r e a r e f e w a m o n g u s t h a t d i d n o t w o n d e r i n astrona…" at bounding box center [346, 164] width 476 height 146
click at [490, 104] on input "text" at bounding box center [483, 105] width 77 height 9
type input "develops"
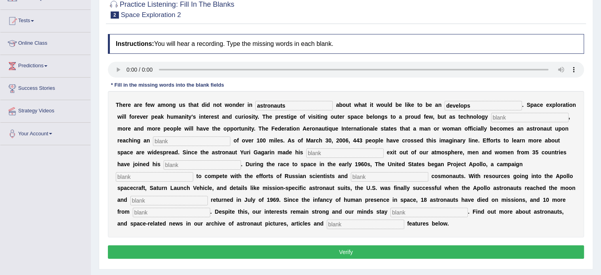
click at [524, 117] on input "text" at bounding box center [529, 117] width 77 height 9
type input "altitude"
click at [202, 133] on div "T h e r e a r e f e w a m o n g u s t h a t d i d n o t w o n d e r i n astrona…" at bounding box center [346, 164] width 476 height 146
click at [202, 142] on input "text" at bounding box center [191, 140] width 77 height 9
type input "pinering"
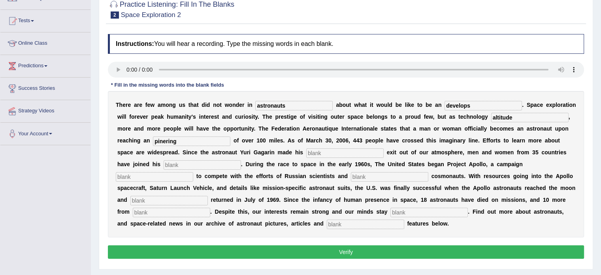
click at [351, 148] on input "text" at bounding box center [344, 152] width 77 height 9
type input "northern"
click at [211, 160] on input "text" at bounding box center [202, 164] width 77 height 9
type input "launched"
click at [141, 180] on input "text" at bounding box center [154, 176] width 77 height 9
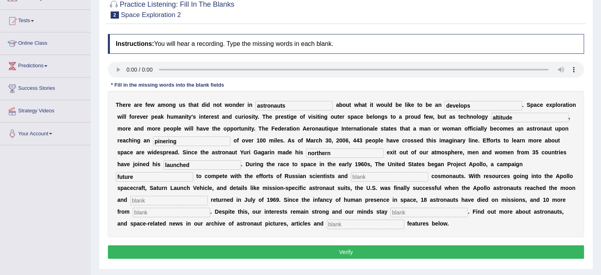
type input "future"
click at [396, 178] on input "text" at bounding box center [389, 176] width 77 height 9
type input "safely"
click at [194, 199] on input "text" at bounding box center [168, 200] width 77 height 9
click at [373, 224] on input "text" at bounding box center [365, 223] width 77 height 9
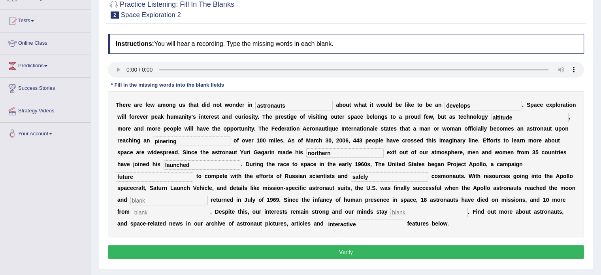
type input "interactive"
click at [400, 209] on input "text" at bounding box center [428, 211] width 77 height 9
type input "d"
type input "determents"
click at [367, 222] on input "interactive" at bounding box center [365, 223] width 77 height 9
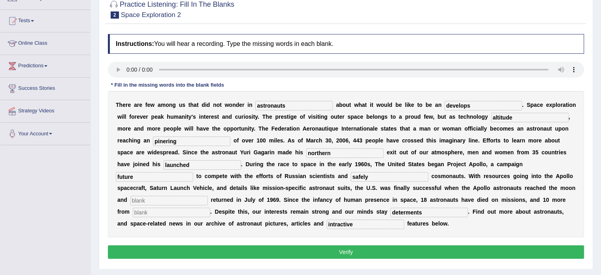
type input "intractive"
click at [183, 211] on input "text" at bounding box center [171, 211] width 77 height 9
type input "launches"
click at [195, 200] on input "text" at bounding box center [168, 200] width 77 height 9
type input "safely"
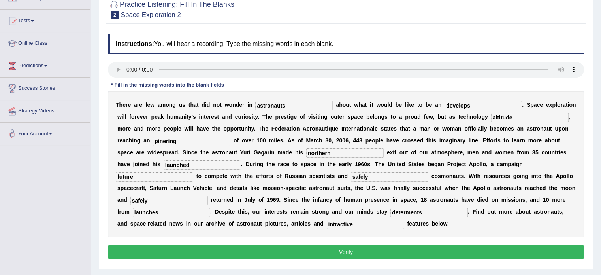
click at [378, 173] on input "safely" at bounding box center [389, 176] width 77 height 9
type input "s"
type input "future"
click at [193, 170] on div "T h e r e a r e f e w a m o n g u s t h a t d i d n o t w o n d e r i n astrona…" at bounding box center [346, 164] width 476 height 146
click at [181, 172] on input "future" at bounding box center [154, 176] width 77 height 9
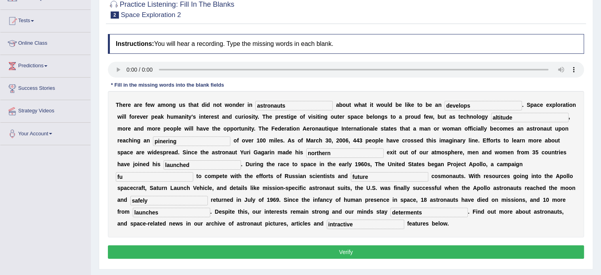
type input "f"
type input "launched"
click at [233, 163] on input "launched" at bounding box center [202, 164] width 77 height 9
type input "l"
type input "northern"
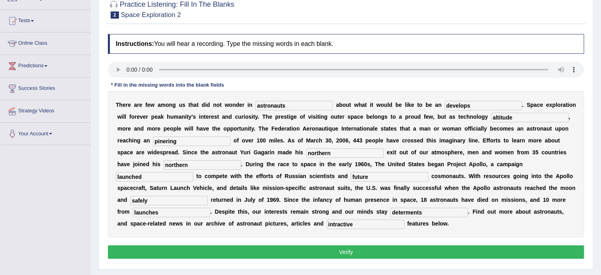
click at [331, 151] on input "northern" at bounding box center [344, 152] width 77 height 9
type input "n"
type input "pinering"
click at [215, 139] on input "pinering" at bounding box center [191, 140] width 77 height 9
type input "p"
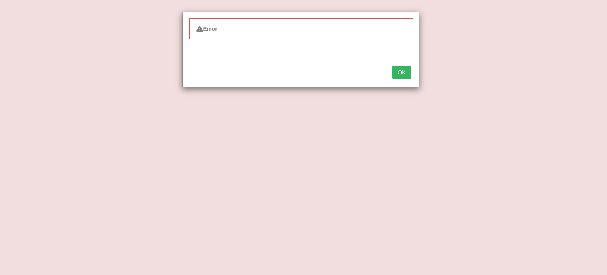
click at [409, 75] on button "OK" at bounding box center [401, 72] width 18 height 13
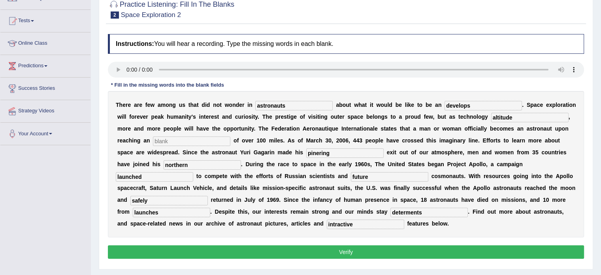
click at [294, 108] on input "astronauts" at bounding box center [293, 105] width 77 height 9
type input "a"
type input "all"
click at [485, 104] on input "develops" at bounding box center [483, 105] width 77 height 9
type input "d"
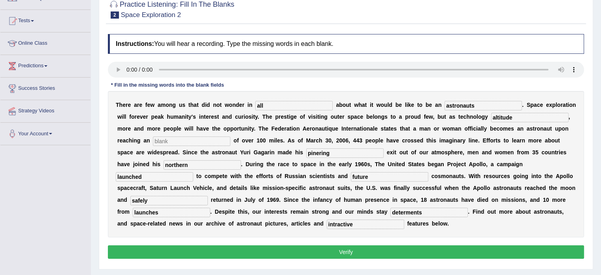
type input "astronauts"
click at [527, 113] on input "altitude" at bounding box center [529, 117] width 77 height 9
type input "a"
type input "develops"
click at [483, 106] on input "astronauts" at bounding box center [483, 105] width 77 height 9
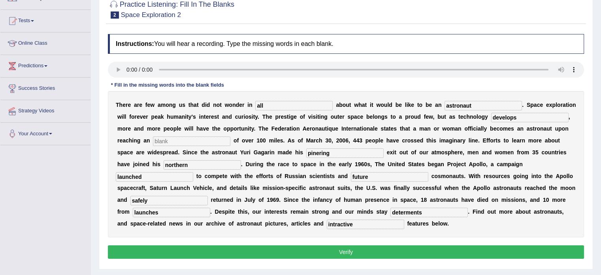
type input "astronaut"
click at [207, 144] on input "text" at bounding box center [191, 140] width 77 height 9
type input "altitude"
click at [209, 250] on button "Verify" at bounding box center [346, 251] width 476 height 13
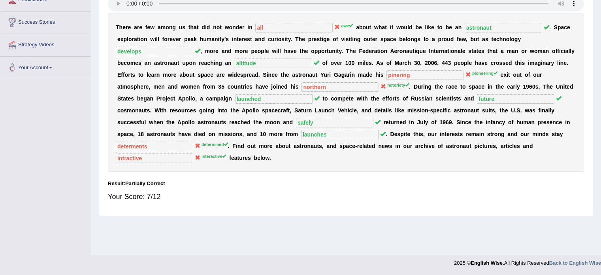
scroll to position [0, 0]
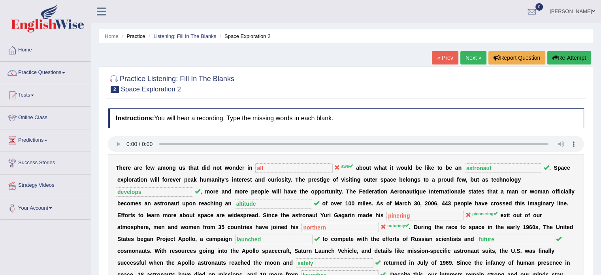
click at [561, 55] on button "Re-Attempt" at bounding box center [569, 57] width 44 height 13
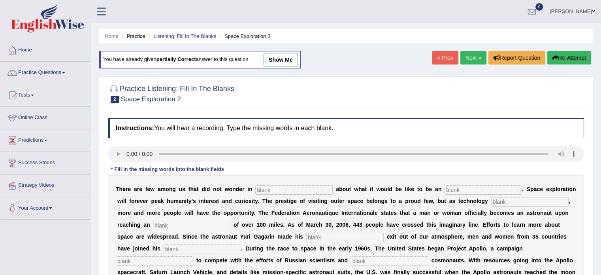
click at [290, 191] on input "text" at bounding box center [293, 189] width 77 height 9
type input "awe"
click at [451, 188] on input "text" at bounding box center [483, 189] width 77 height 9
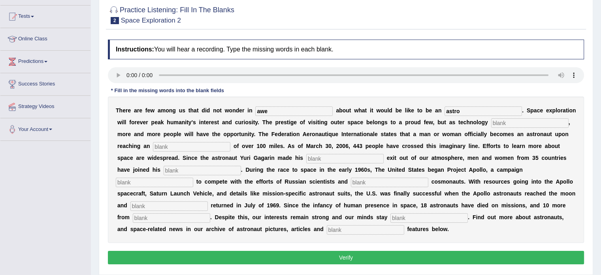
scroll to position [77, 0]
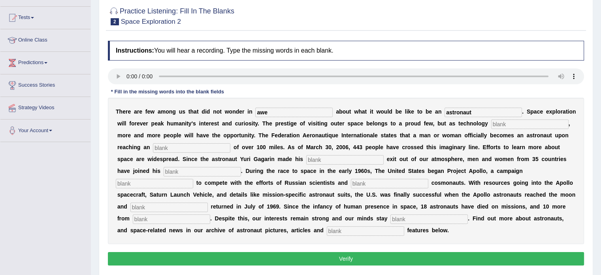
type input "astronaut"
click at [500, 124] on input "text" at bounding box center [529, 123] width 77 height 9
type input "develops"
click at [216, 139] on div "T h e r e a r e f e w a m o n g u s t h a t d i d n o t w o n d e r i n awe a b…" at bounding box center [346, 171] width 476 height 146
click at [210, 146] on input "text" at bounding box center [191, 147] width 77 height 9
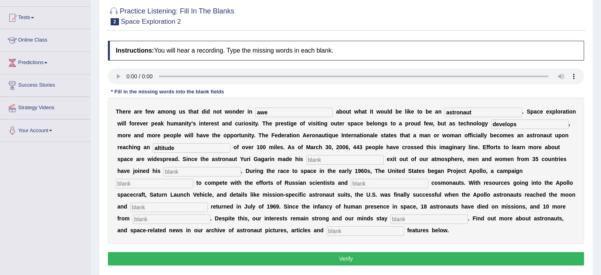
type input "altitude"
click at [319, 158] on input "text" at bounding box center [344, 159] width 77 height 9
type input "pioneering"
click at [229, 170] on input "text" at bounding box center [202, 171] width 77 height 9
type input "notoriety"
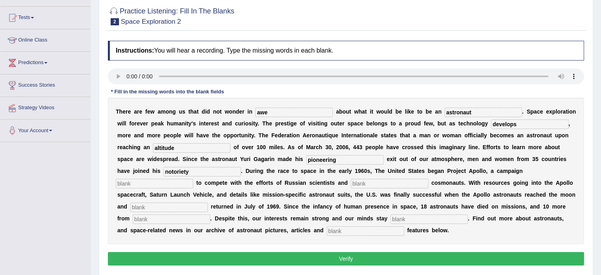
click at [168, 181] on input "text" at bounding box center [154, 183] width 77 height 9
type input "launched"
click at [175, 207] on input "text" at bounding box center [168, 206] width 77 height 9
click at [367, 183] on input "text" at bounding box center [389, 183] width 77 height 9
type input "future"
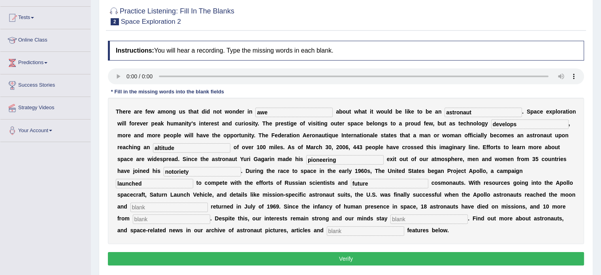
click at [201, 199] on div "T h e r e a r e f e w a m o n g u s t h a t d i d n o t w o n d e r i n awe a b…" at bounding box center [346, 171] width 476 height 146
click at [192, 207] on input "text" at bounding box center [168, 206] width 77 height 9
click at [184, 217] on input "text" at bounding box center [171, 218] width 77 height 9
click at [180, 206] on input "determined" at bounding box center [168, 206] width 77 height 9
type input "d"
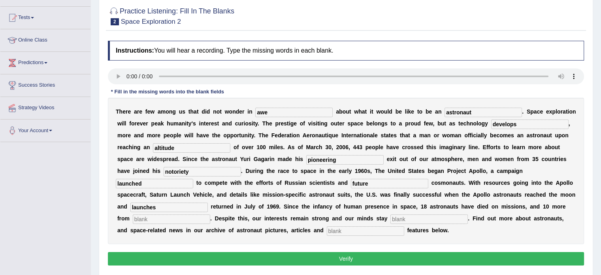
type input "launches"
click at [149, 219] on input "text" at bounding box center [171, 218] width 77 height 9
type input "determined"
click at [164, 205] on input "launches" at bounding box center [168, 206] width 77 height 9
type input "l"
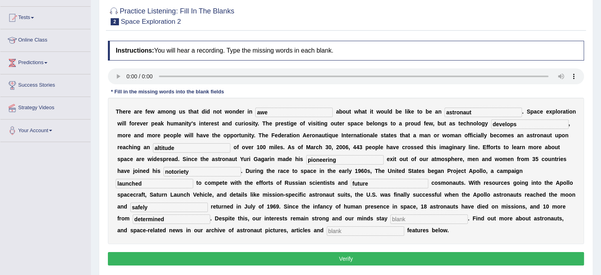
type input "safely"
click at [164, 219] on input "determined" at bounding box center [171, 218] width 77 height 9
type input "d"
type input "launches"
click at [402, 220] on input "text" at bounding box center [428, 218] width 77 height 9
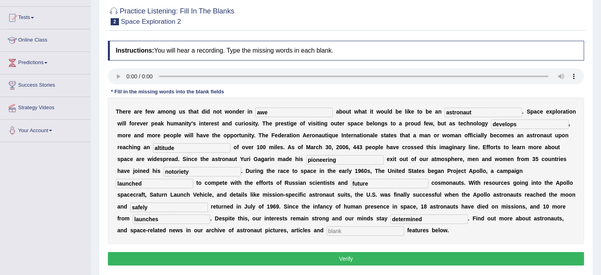
type input "determined"
click at [375, 230] on input "text" at bounding box center [365, 230] width 77 height 9
type input "o"
type input "interactive"
click at [324, 259] on button "Verify" at bounding box center [346, 258] width 476 height 13
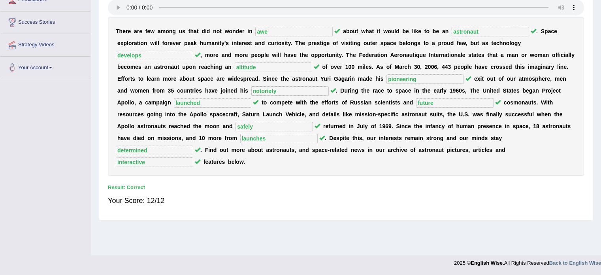
scroll to position [0, 0]
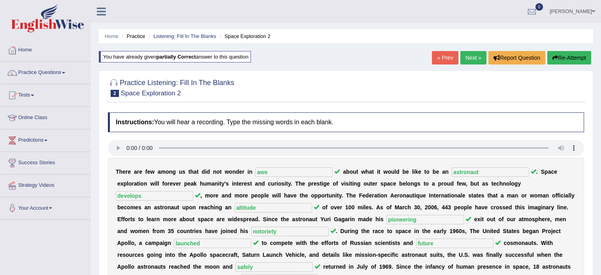
click at [460, 57] on link "Next »" at bounding box center [473, 57] width 26 height 13
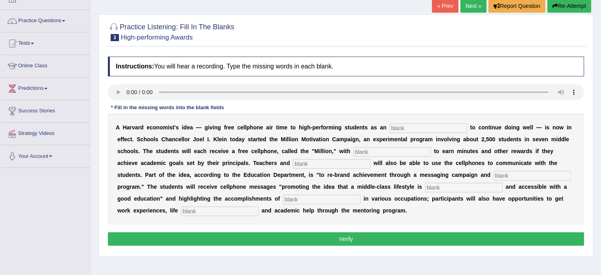
scroll to position [55, 0]
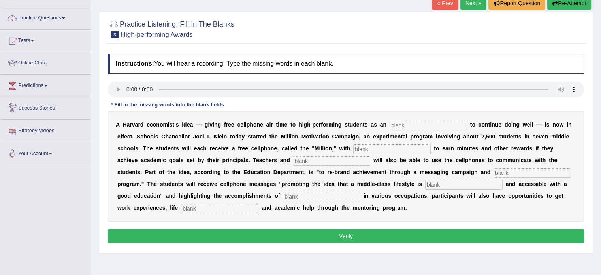
click at [237, 205] on input "text" at bounding box center [219, 207] width 77 height 9
type input "coaching"
click at [285, 198] on input "text" at bounding box center [321, 196] width 77 height 9
type input "professional"
click at [438, 183] on input "text" at bounding box center [463, 184] width 77 height 9
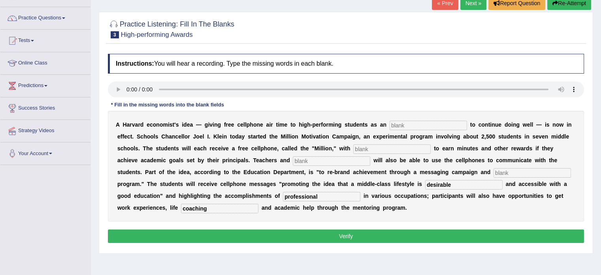
type input "desirable"
click at [505, 171] on input "text" at bounding box center [532, 172] width 77 height 9
type input "mentering"
click at [306, 159] on input "text" at bounding box center [331, 160] width 77 height 9
type input "adminsters"
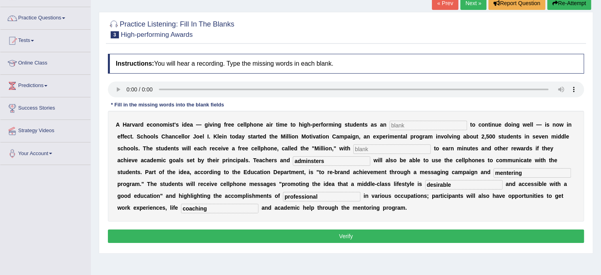
click at [374, 148] on input "text" at bounding box center [391, 148] width 77 height 9
type input "oppertunities"
click at [411, 121] on input "text" at bounding box center [428, 125] width 77 height 9
type input "insentive"
click at [369, 235] on button "Verify" at bounding box center [346, 235] width 476 height 13
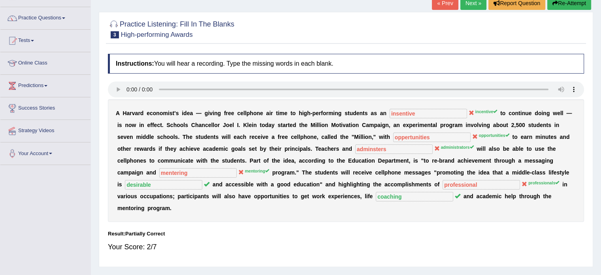
click at [369, 235] on div "Result:" at bounding box center [346, 234] width 476 height 8
click at [368, 228] on div "Instructions: You will hear a recording. Type the missing words in each blank. …" at bounding box center [346, 156] width 480 height 213
click at [368, 234] on div "Result:" at bounding box center [346, 234] width 476 height 8
click at [370, 234] on div "Result:" at bounding box center [346, 234] width 476 height 8
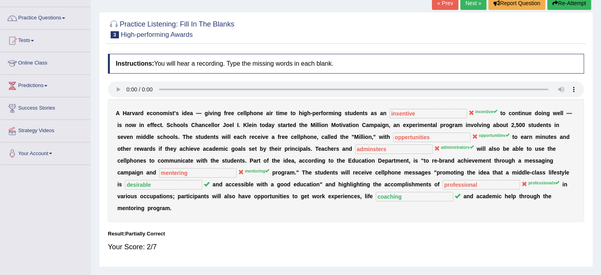
click at [563, 2] on button "Re-Attempt" at bounding box center [569, 2] width 44 height 13
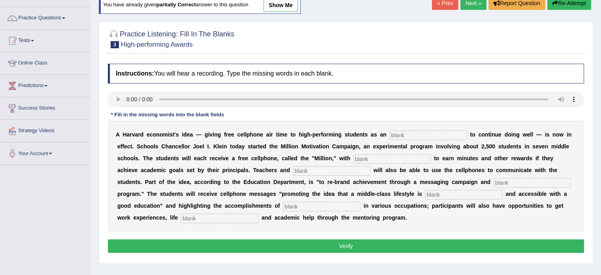
drag, startPoint x: 0, startPoint y: 0, endPoint x: 416, endPoint y: 134, distance: 436.7
click at [416, 134] on input "text" at bounding box center [428, 134] width 77 height 9
type input "incentive"
click at [382, 156] on input "text" at bounding box center [391, 158] width 77 height 9
type input "opportunities"
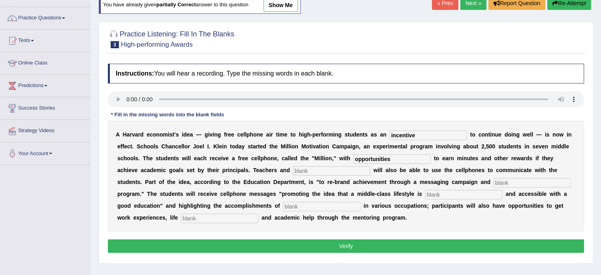
click at [324, 168] on input "text" at bounding box center [331, 170] width 77 height 9
type input "administrators"
click at [519, 181] on input "text" at bounding box center [532, 182] width 77 height 9
type input "mentoring"
drag, startPoint x: 587, startPoint y: 177, endPoint x: 446, endPoint y: 178, distance: 141.5
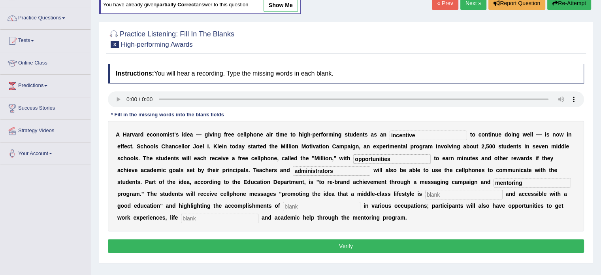
click at [446, 178] on div "Practice Listening: Fill In The Blanks 3 High-performing Awards Instructions: Y…" at bounding box center [346, 142] width 494 height 241
click at [438, 190] on input "text" at bounding box center [463, 194] width 77 height 9
type input "desirable"
click at [333, 208] on input "text" at bounding box center [321, 206] width 77 height 9
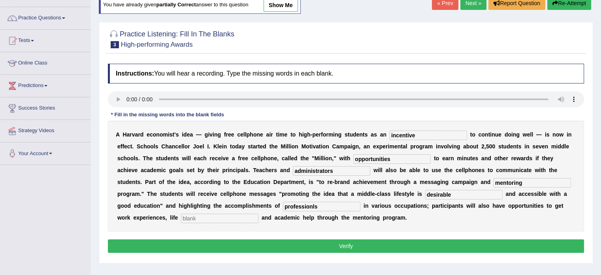
click at [231, 217] on input "text" at bounding box center [219, 217] width 77 height 9
click at [330, 203] on input "professionls" at bounding box center [321, 206] width 77 height 9
type input "professionals"
click at [223, 215] on input "text" at bounding box center [219, 217] width 77 height 9
type input "coaching"
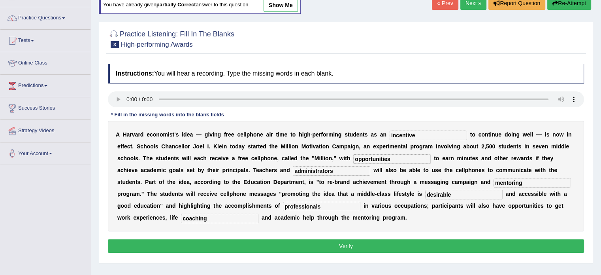
click at [223, 241] on button "Verify" at bounding box center [346, 245] width 476 height 13
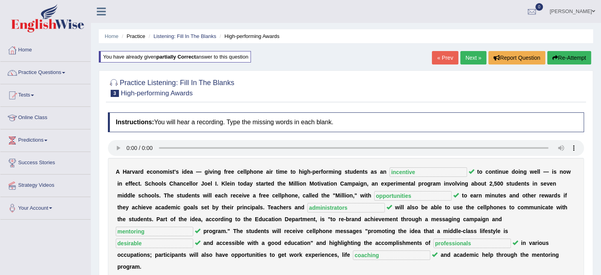
click at [467, 57] on link "Next »" at bounding box center [473, 57] width 26 height 13
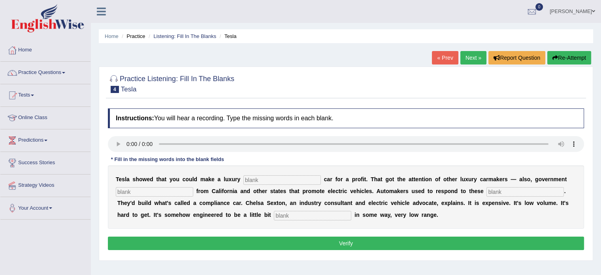
click at [267, 179] on input "text" at bounding box center [281, 179] width 77 height 9
type input "electric"
click at [124, 192] on input "text" at bounding box center [154, 191] width 77 height 9
type input "regulation"
click at [509, 187] on input "text" at bounding box center [524, 191] width 77 height 9
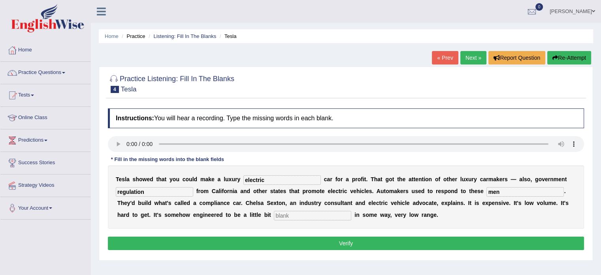
type input "men"
click at [286, 216] on input "text" at bounding box center [312, 215] width 77 height 9
type input "un attractive"
click at [500, 191] on input "men" at bounding box center [524, 191] width 77 height 9
click at [506, 196] on div "T e s l a s h o w e d t h a t y o u c o u l d m a k e a l u x u r y electric c …" at bounding box center [346, 196] width 476 height 63
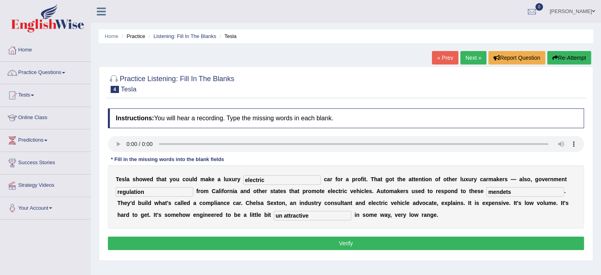
click at [506, 188] on input "mendets" at bounding box center [524, 191] width 77 height 9
click at [508, 195] on input "mendats" at bounding box center [524, 191] width 77 height 9
type input "mendates"
click at [284, 218] on input "un attractive" at bounding box center [312, 215] width 77 height 9
type input "unattractive"
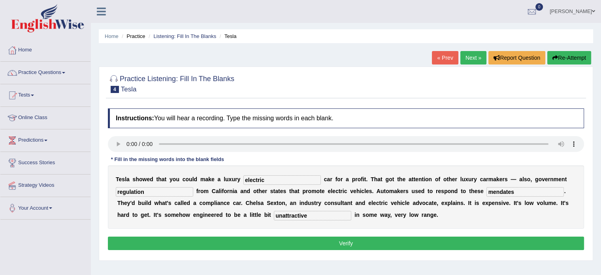
click at [353, 239] on button "Verify" at bounding box center [346, 242] width 476 height 13
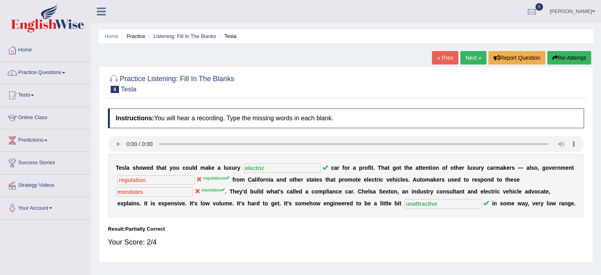
click at [571, 58] on button "Re-Attempt" at bounding box center [569, 57] width 44 height 13
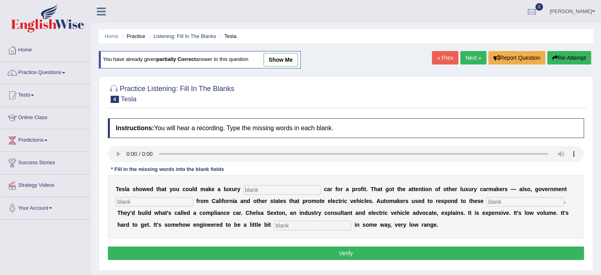
click at [286, 182] on div "T e s l a s h o w e d t h a t y o u c o u l d m a k e a l u x u r y c a r f o r…" at bounding box center [346, 206] width 476 height 63
click at [284, 185] on input "text" at bounding box center [281, 189] width 77 height 9
type input "electric"
click at [156, 200] on input "text" at bounding box center [154, 201] width 77 height 9
type input "regulations"
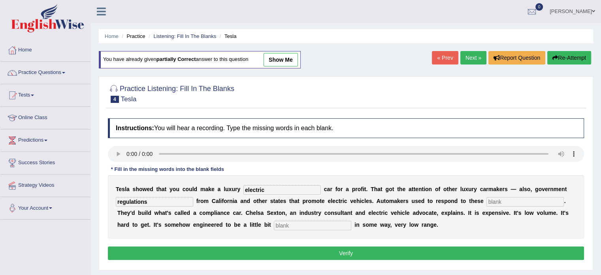
click at [539, 203] on input "text" at bounding box center [524, 201] width 77 height 9
type input "mantates"
click at [302, 227] on input "text" at bounding box center [312, 224] width 77 height 9
click at [281, 228] on input "un attractive" at bounding box center [312, 224] width 77 height 9
click at [284, 228] on input "un attractive" at bounding box center [312, 224] width 77 height 9
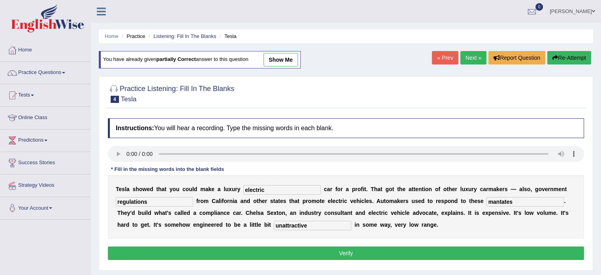
type input "unattractive"
click at [314, 249] on button "Verify" at bounding box center [346, 252] width 476 height 13
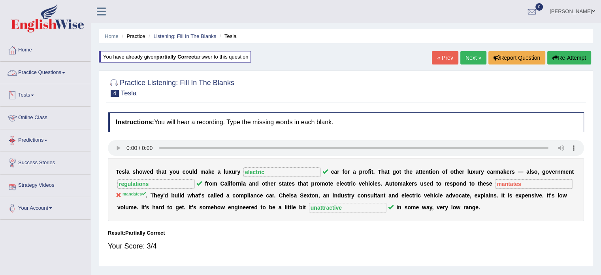
click at [51, 71] on link "Practice Questions" at bounding box center [45, 72] width 90 height 20
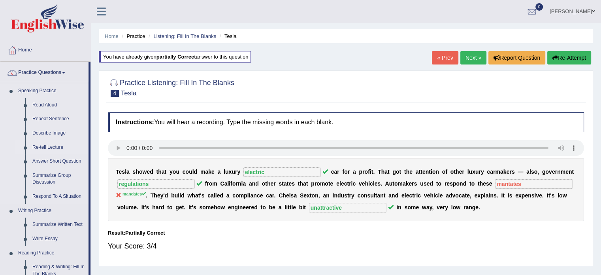
click at [41, 148] on link "Re-tell Lecture" at bounding box center [59, 147] width 60 height 14
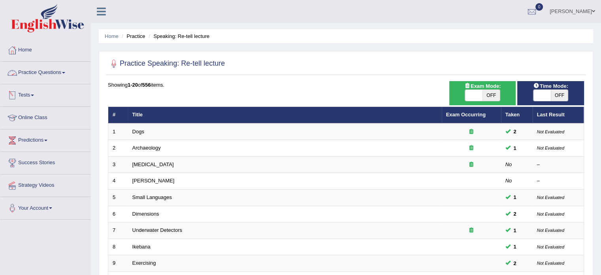
click at [66, 75] on link "Practice Questions" at bounding box center [45, 72] width 90 height 20
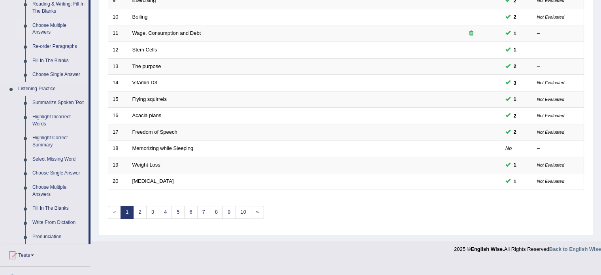
scroll to position [366, 0]
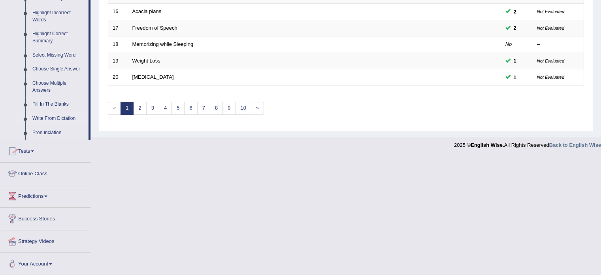
click at [52, 120] on link "Write From Dictation" at bounding box center [59, 118] width 60 height 14
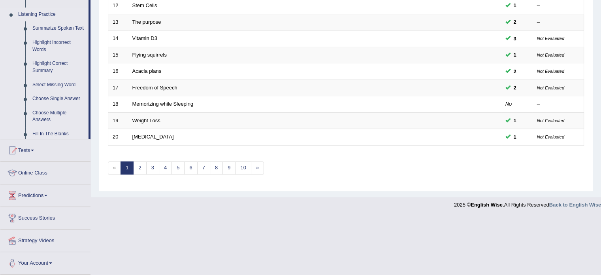
scroll to position [246, 0]
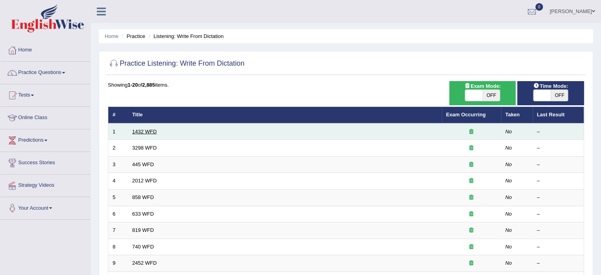
click at [142, 132] on link "1432 WFD" at bounding box center [144, 131] width 24 height 6
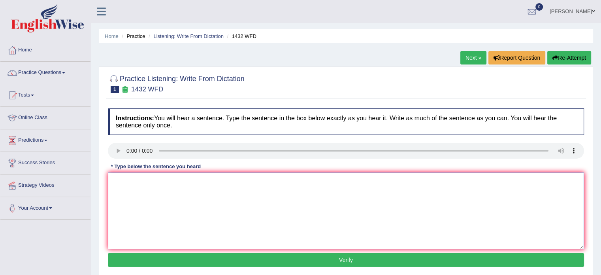
click at [115, 187] on textarea at bounding box center [346, 210] width 476 height 77
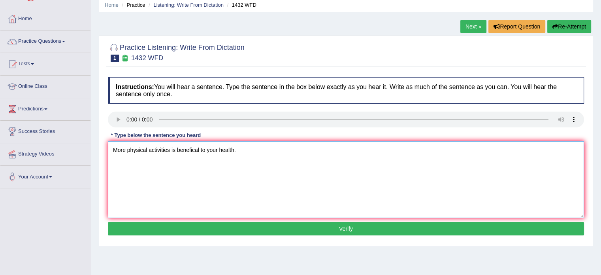
scroll to position [33, 0]
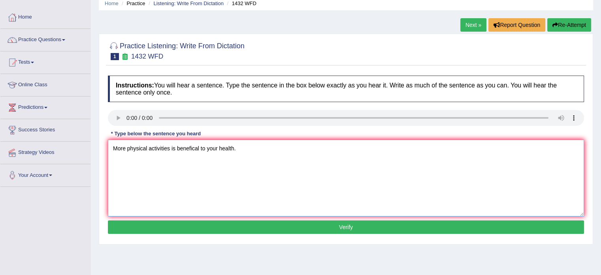
type textarea "More physical activities is benefical to your health."
click at [213, 231] on button "Verify" at bounding box center [346, 226] width 476 height 13
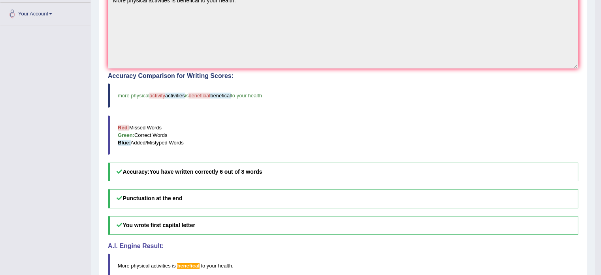
scroll to position [0, 0]
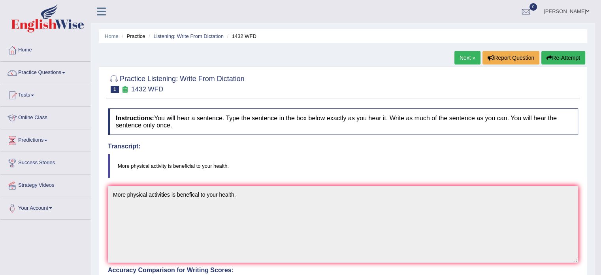
click at [554, 58] on button "Re-Attempt" at bounding box center [563, 57] width 44 height 13
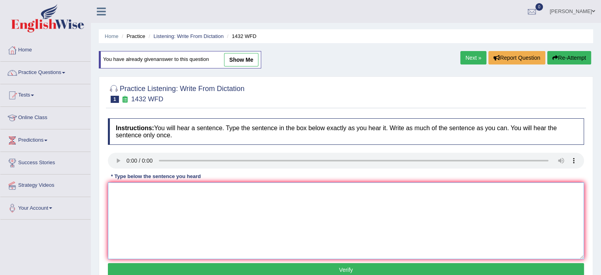
click at [219, 237] on textarea at bounding box center [346, 220] width 476 height 77
type textarea "More physical activities is beneficial to your health."
click at [256, 267] on button "Verify" at bounding box center [346, 269] width 476 height 13
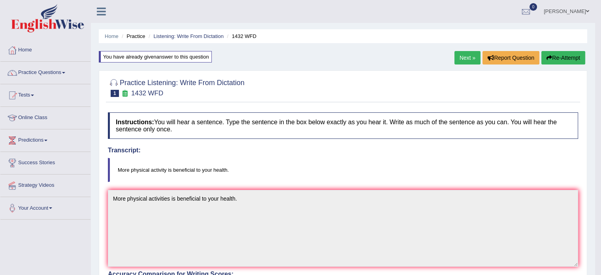
click at [469, 57] on link "Next »" at bounding box center [467, 57] width 26 height 13
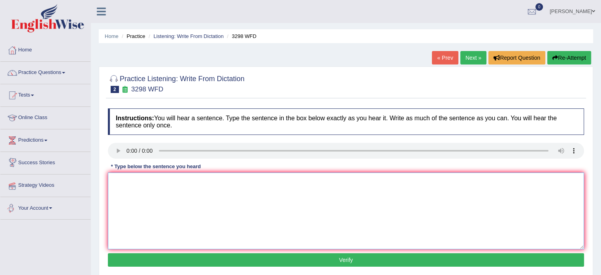
click at [177, 192] on textarea at bounding box center [346, 210] width 476 height 77
click at [275, 187] on textarea "Animal behaviour appers to contain both similar similars and" at bounding box center [346, 210] width 476 height 77
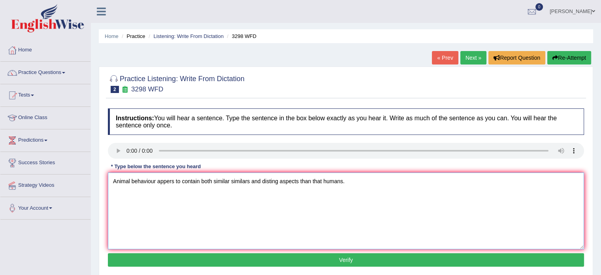
type textarea "Animal behaviour appers to contain both similar similars and disting aspects th…"
click at [204, 264] on button "Verify" at bounding box center [346, 259] width 476 height 13
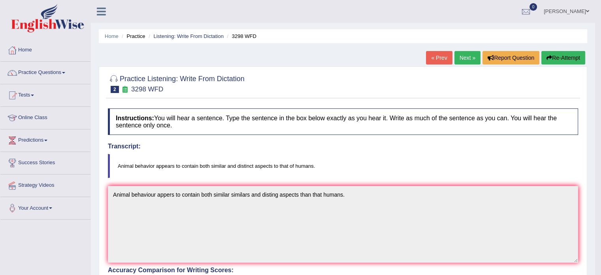
click at [567, 55] on button "Re-Attempt" at bounding box center [563, 57] width 44 height 13
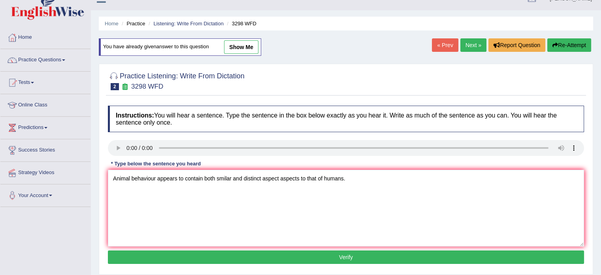
scroll to position [13, 0]
click at [205, 185] on textarea "Animal behaviour appears to contain both smilar and distinct aspect aspects to …" at bounding box center [346, 208] width 476 height 77
click at [255, 196] on textarea "Animal behaviour appears to contain contains both smilar and distinct aspect as…" at bounding box center [346, 208] width 476 height 77
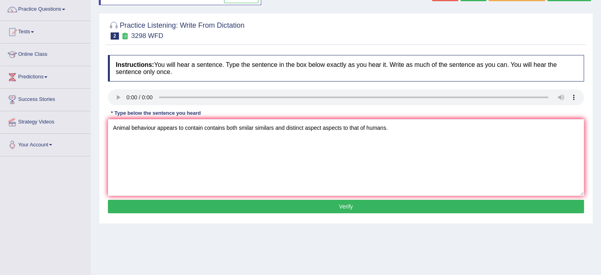
scroll to position [65, 0]
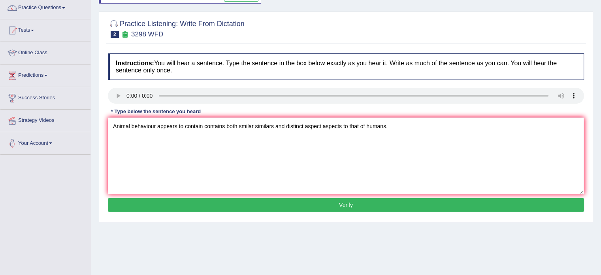
type textarea "Animal behaviour appears to contain contains both smilar similars and distinct …"
click at [295, 207] on button "Verify" at bounding box center [346, 204] width 476 height 13
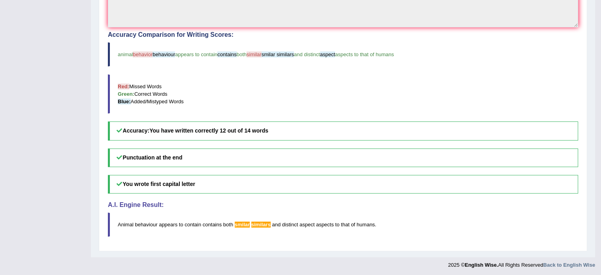
scroll to position [0, 0]
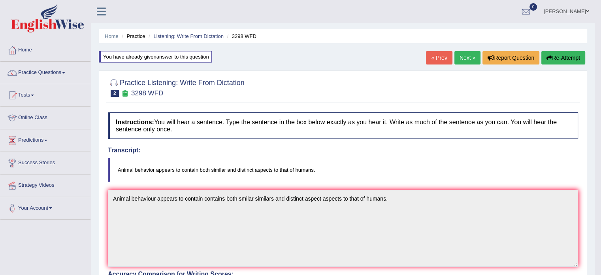
click at [460, 50] on div "Home Practice Listening: Write From Dictation 3298 WFD You have already given a…" at bounding box center [343, 248] width 504 height 496
click at [459, 53] on link "Next »" at bounding box center [467, 57] width 26 height 13
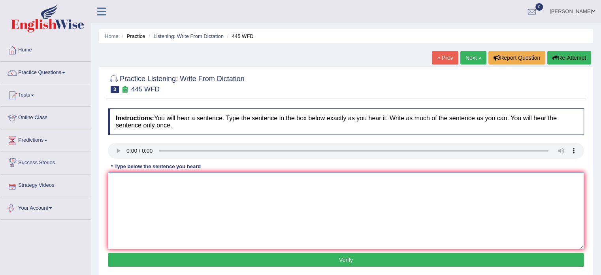
click at [115, 207] on textarea at bounding box center [346, 210] width 476 height 77
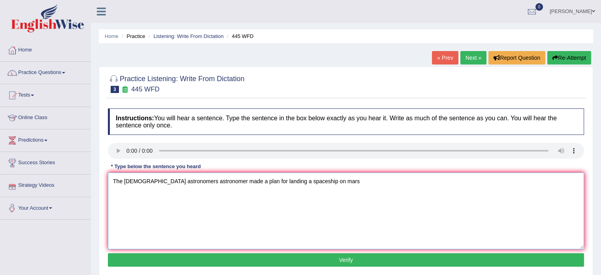
click at [301, 188] on textarea "The American astronomers astronomer made a plan for landing a spaceship on mars" at bounding box center [346, 210] width 476 height 77
click at [354, 183] on textarea "The American astronomers astronomer made a plan for landing a spaceship space s…" at bounding box center [346, 210] width 476 height 77
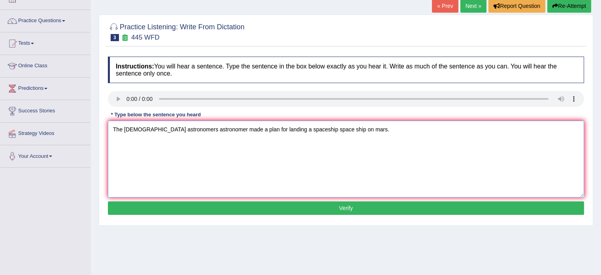
scroll to position [52, 0]
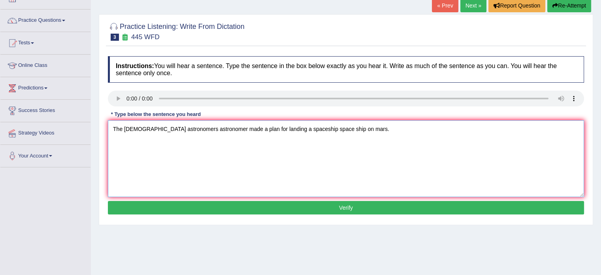
type textarea "The American astronomers astronomer made a plan for landing a spaceship space s…"
click at [251, 205] on button "Verify" at bounding box center [346, 207] width 476 height 13
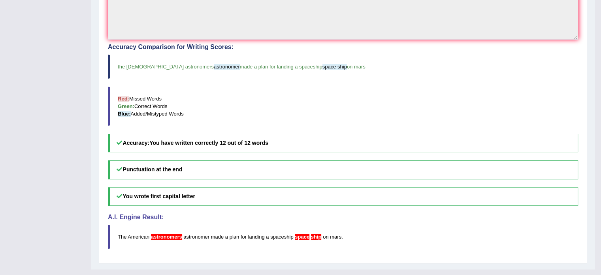
scroll to position [0, 0]
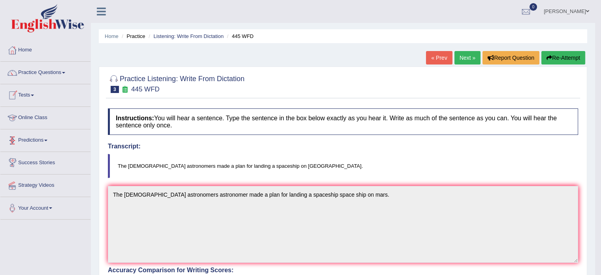
click at [463, 59] on link "Next »" at bounding box center [467, 57] width 26 height 13
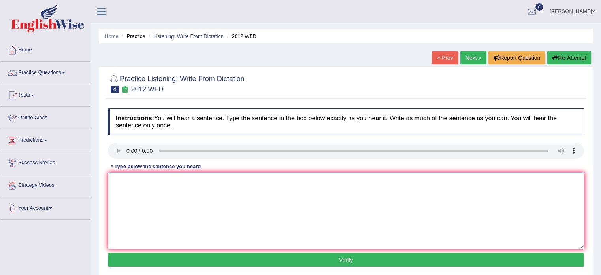
click at [153, 179] on textarea at bounding box center [346, 210] width 476 height 77
click at [179, 187] on textarea "There is a great deal debet on this topic." at bounding box center [346, 210] width 476 height 77
type textarea "There is a great deal debet debets on this topic."
click at [199, 261] on button "Verify" at bounding box center [346, 259] width 476 height 13
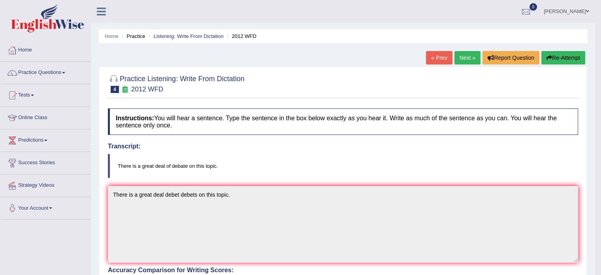
click at [473, 57] on link "Next »" at bounding box center [467, 57] width 26 height 13
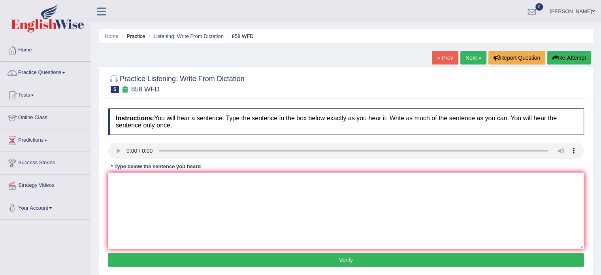
click at [465, 53] on link "Next »" at bounding box center [473, 57] width 26 height 13
click at [142, 199] on textarea at bounding box center [346, 210] width 476 height 77
click at [149, 202] on textarea "Research" at bounding box center [346, 210] width 476 height 77
click at [237, 183] on textarea "Research show shows that exercising make us fell better." at bounding box center [346, 210] width 476 height 77
type textarea "Research show shows that exercising make us feel better."
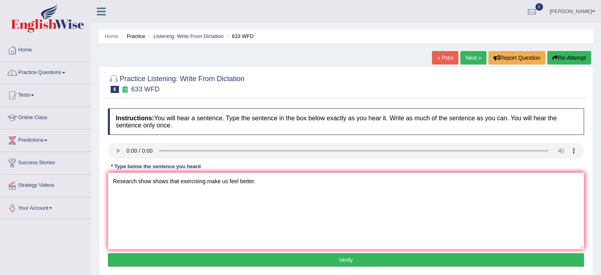
click at [233, 265] on button "Verify" at bounding box center [346, 259] width 476 height 13
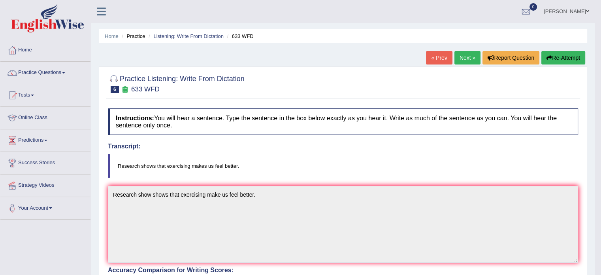
click at [463, 57] on link "Next »" at bounding box center [467, 57] width 26 height 13
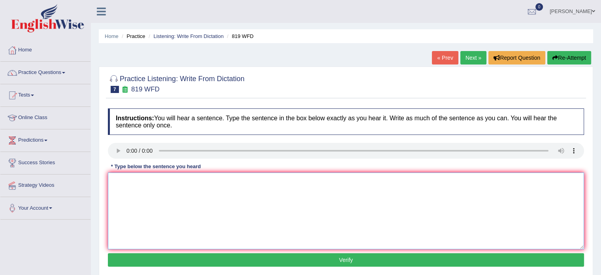
click at [122, 181] on textarea at bounding box center [346, 210] width 476 height 77
click at [240, 186] on textarea "Plants are continues continue to growing throughout their lives lifes." at bounding box center [346, 210] width 476 height 77
type textarea "Plants are continues continue to growing throughout through out their lives lif…"
click at [272, 256] on button "Verify" at bounding box center [346, 259] width 476 height 13
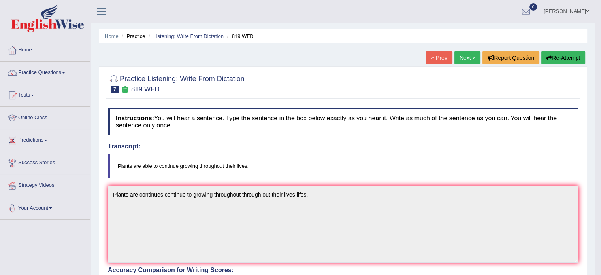
click at [546, 60] on icon "button" at bounding box center [549, 58] width 6 height 6
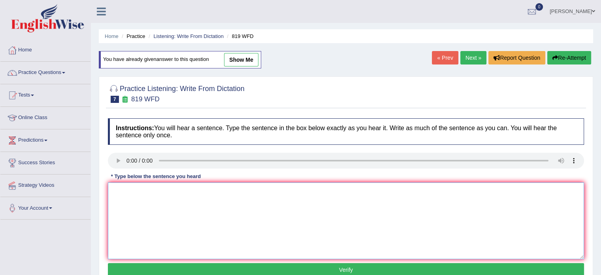
click at [228, 213] on textarea at bounding box center [346, 220] width 476 height 77
type textarea "Plants are able to continues continue growing throughout through out their live…"
click at [212, 266] on button "Verify" at bounding box center [346, 269] width 476 height 13
